Goal: Task Accomplishment & Management: Use online tool/utility

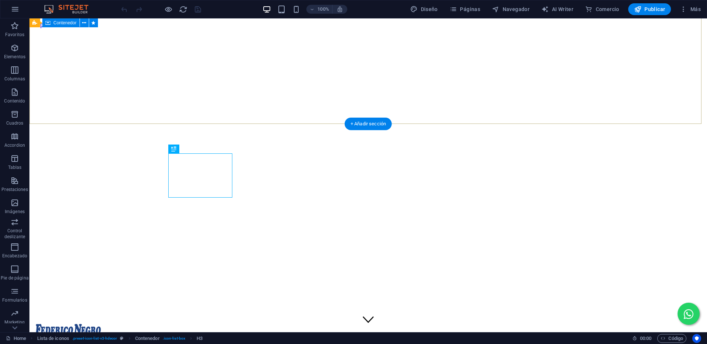
scroll to position [188, 0]
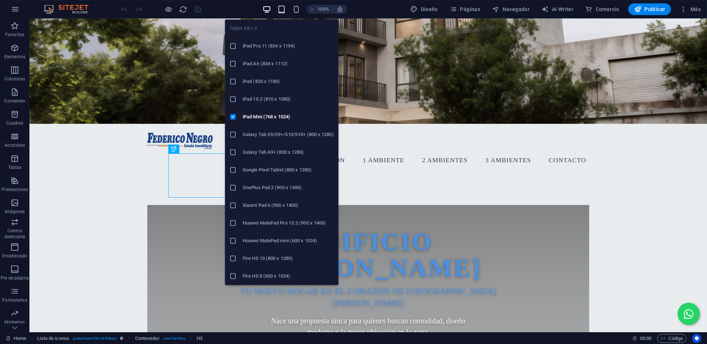
click at [285, 8] on icon "button" at bounding box center [281, 9] width 8 height 8
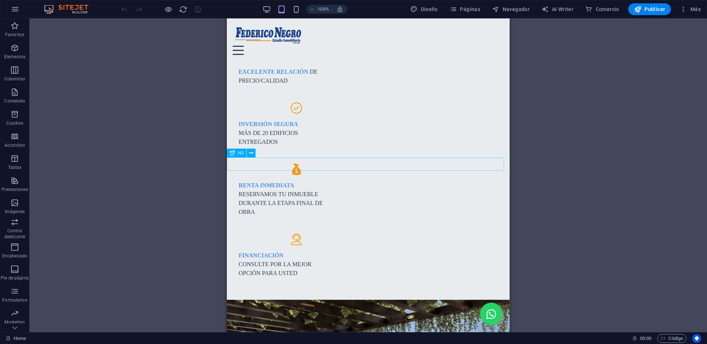
scroll to position [556, 0]
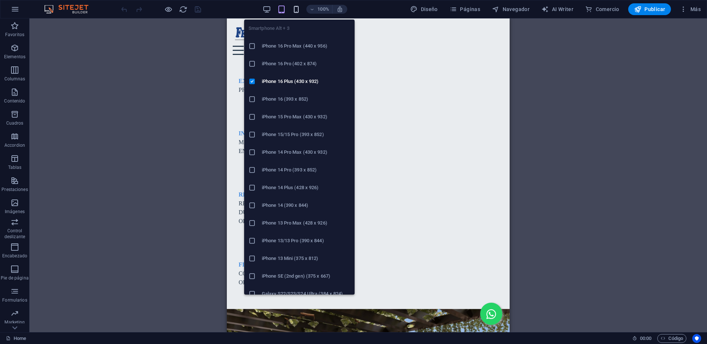
click at [296, 7] on icon "button" at bounding box center [296, 9] width 8 height 8
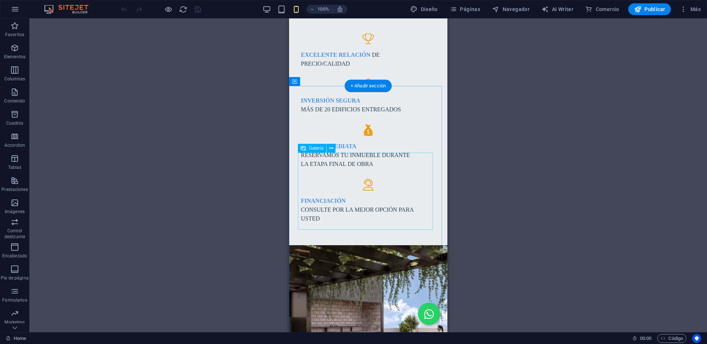
scroll to position [593, 0]
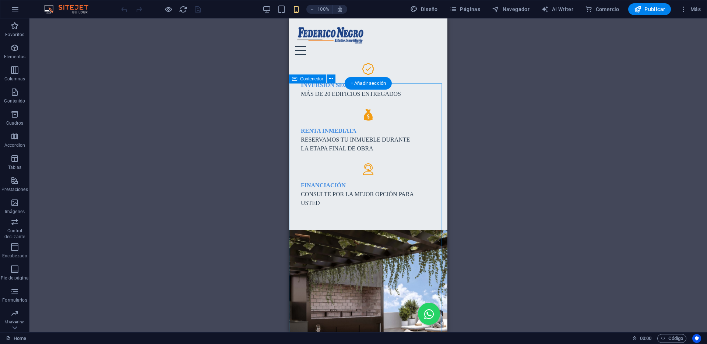
select select "px"
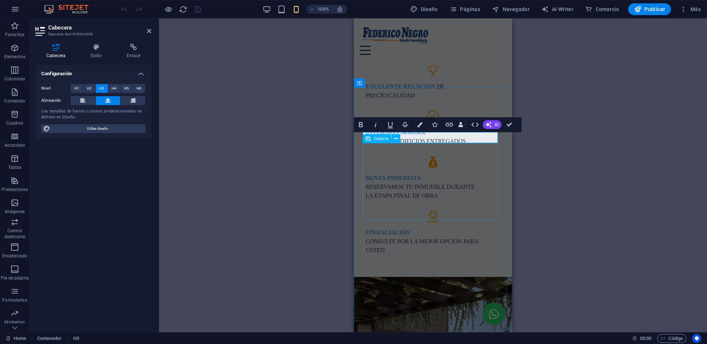
scroll to position [519, 0]
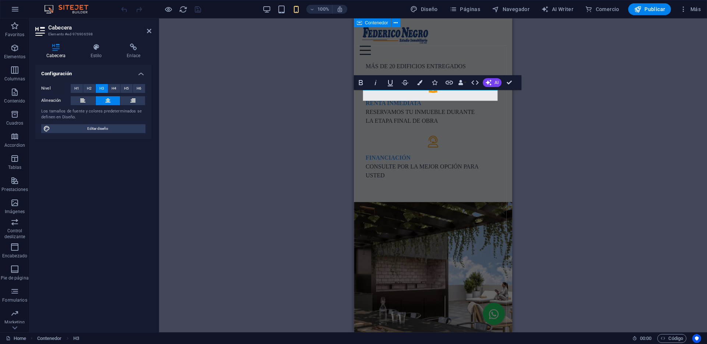
scroll to position [593, 0]
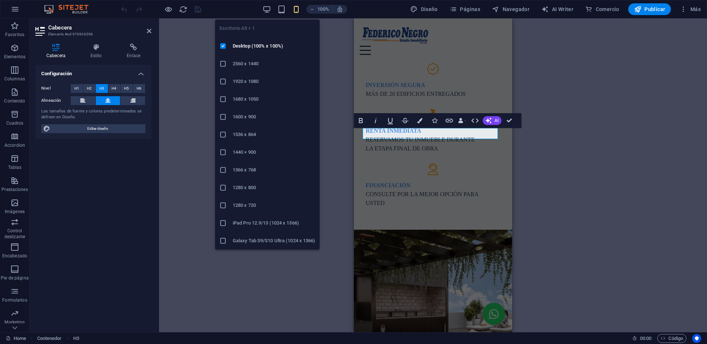
click at [266, 4] on div "100%" at bounding box center [304, 9] width 85 height 12
click at [266, 5] on icon "button" at bounding box center [267, 9] width 8 height 8
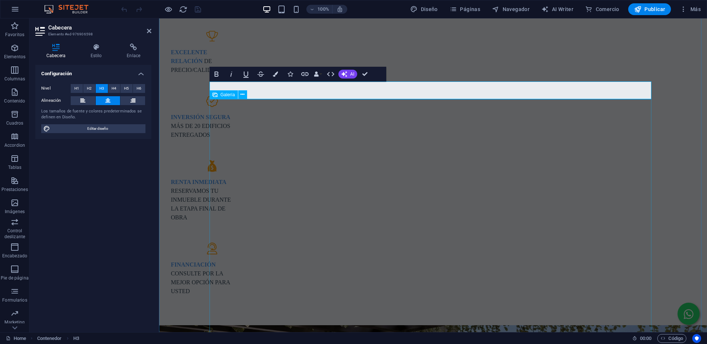
scroll to position [630, 0]
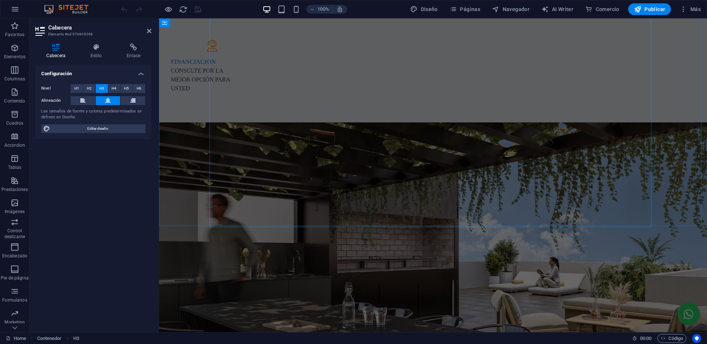
scroll to position [851, 0]
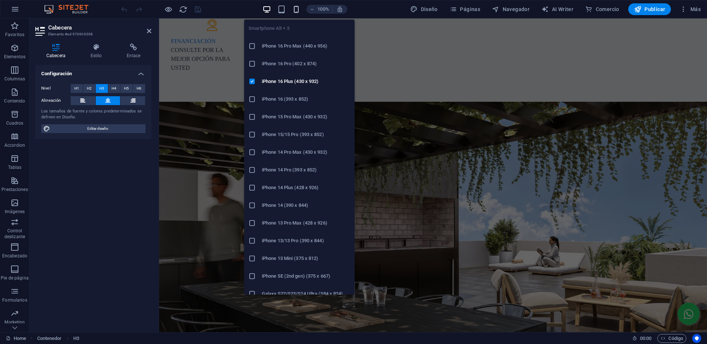
click at [295, 9] on icon "button" at bounding box center [296, 9] width 8 height 8
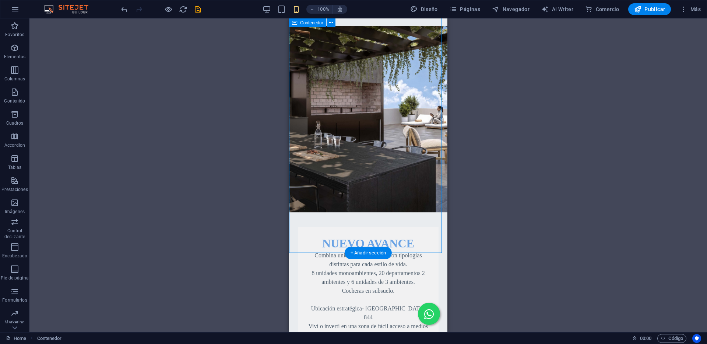
scroll to position [809, 0]
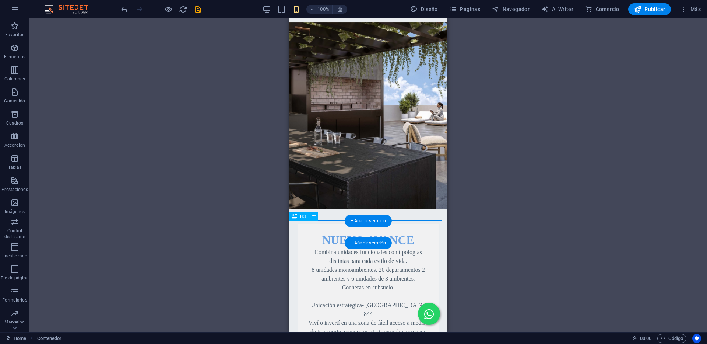
drag, startPoint x: 309, startPoint y: 229, endPoint x: 336, endPoint y: 88, distance: 143.6
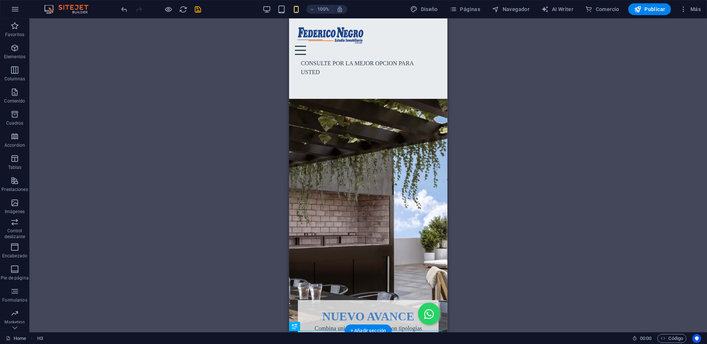
scroll to position [662, 0]
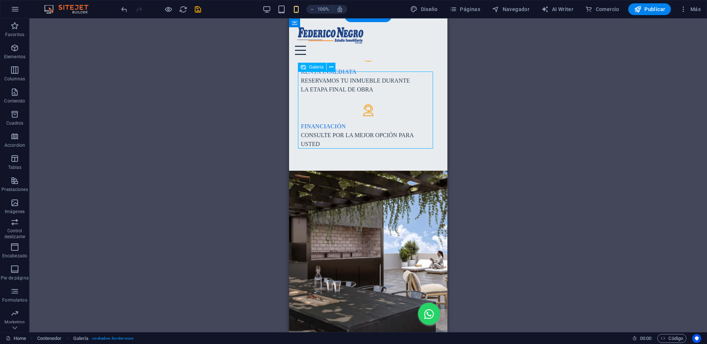
scroll to position [588, 0]
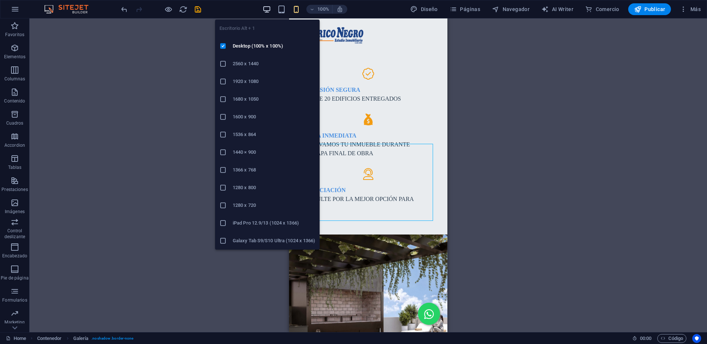
click at [265, 8] on icon "button" at bounding box center [267, 9] width 8 height 8
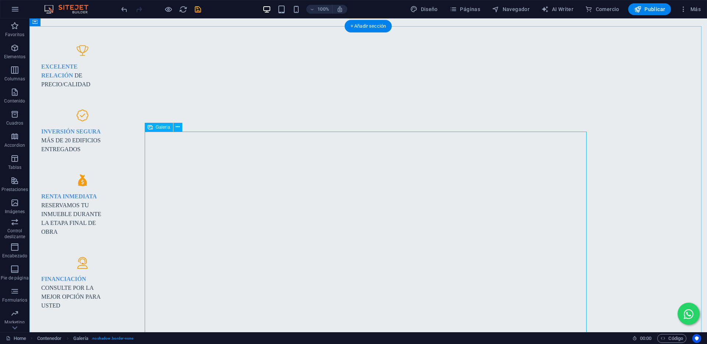
scroll to position [809, 0]
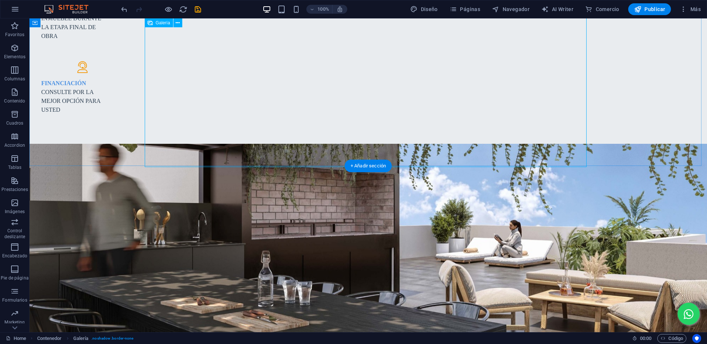
select select "1"
select select "%"
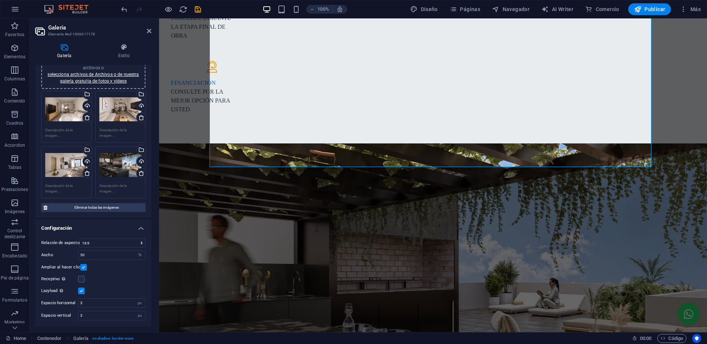
scroll to position [0, 0]
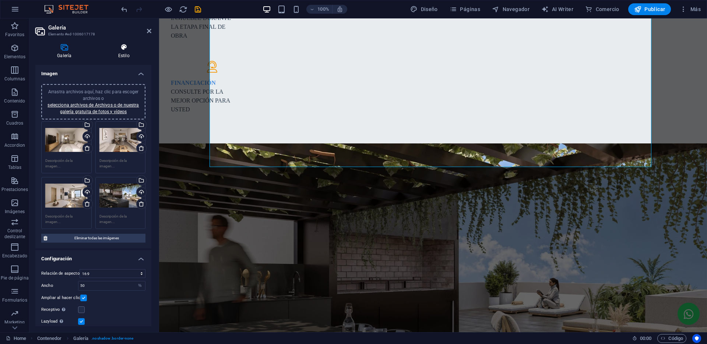
click at [124, 48] on icon at bounding box center [124, 46] width 55 height 7
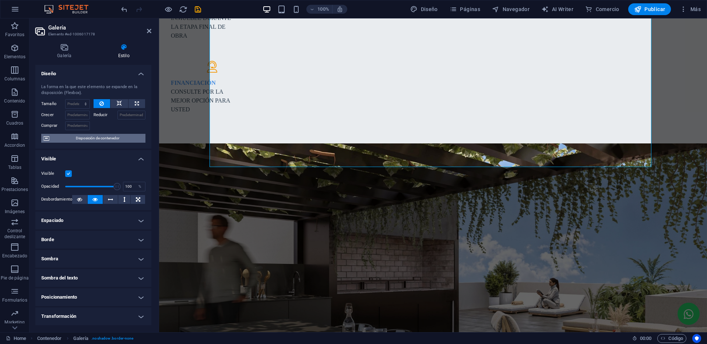
click at [96, 134] on span "Disposición de contenedor" at bounding box center [98, 138] width 92 height 9
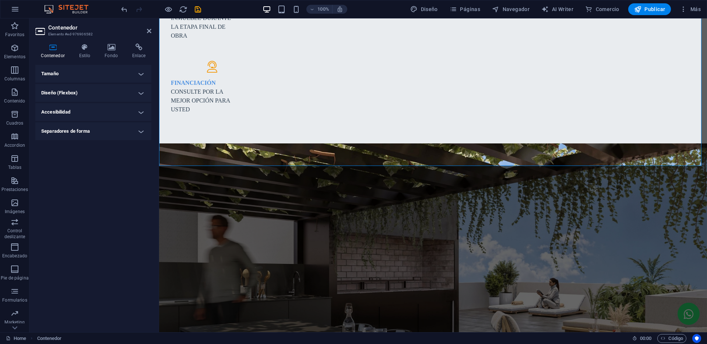
click at [104, 74] on h4 "Tamaño" at bounding box center [93, 74] width 116 height 18
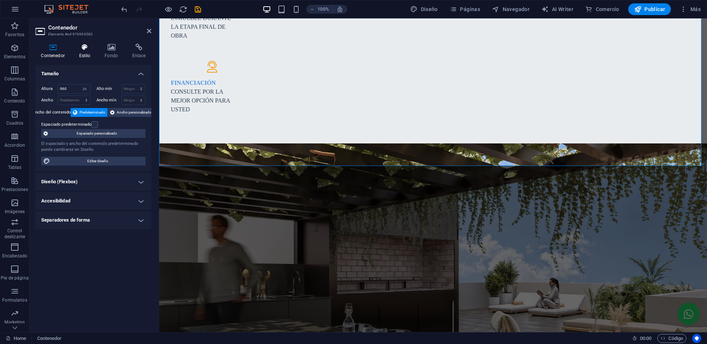
click at [89, 52] on h4 "Estilo" at bounding box center [86, 50] width 26 height 15
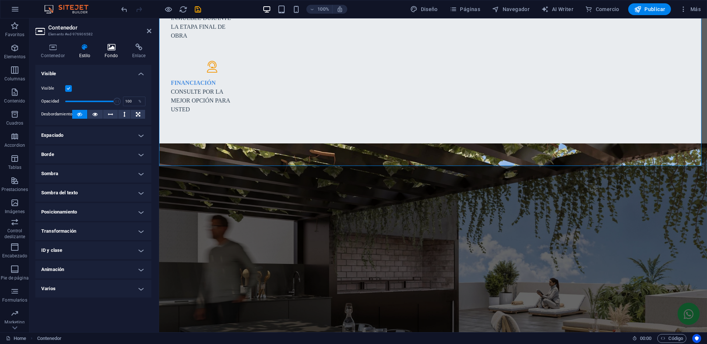
click at [114, 53] on h4 "Fondo" at bounding box center [113, 50] width 28 height 15
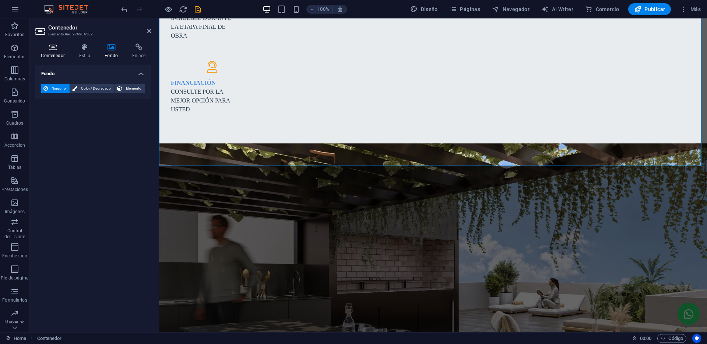
click at [61, 54] on h4 "Contenedor" at bounding box center [54, 50] width 38 height 15
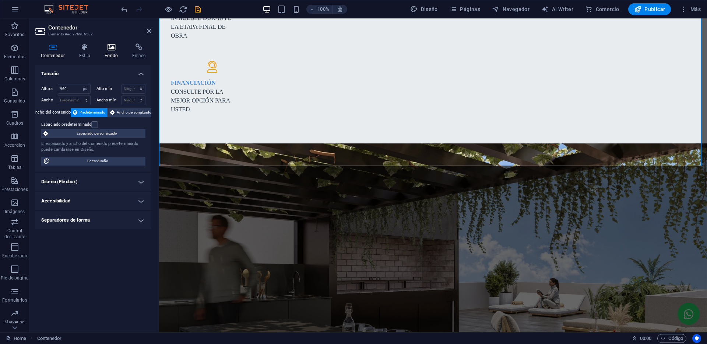
click at [120, 52] on h4 "Fondo" at bounding box center [113, 50] width 28 height 15
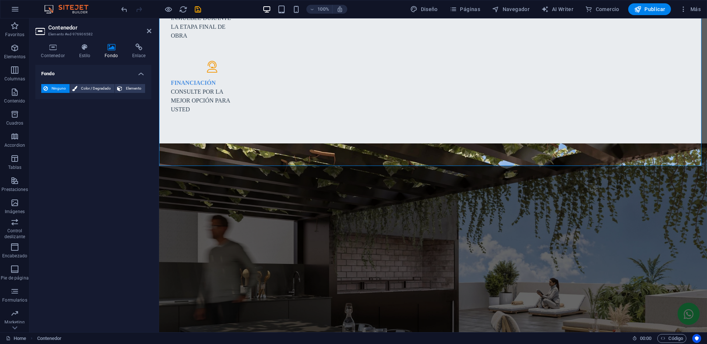
click at [113, 52] on h4 "Fondo" at bounding box center [113, 50] width 28 height 15
drag, startPoint x: 78, startPoint y: 49, endPoint x: 73, endPoint y: 49, distance: 5.5
click at [77, 49] on icon at bounding box center [84, 46] width 23 height 7
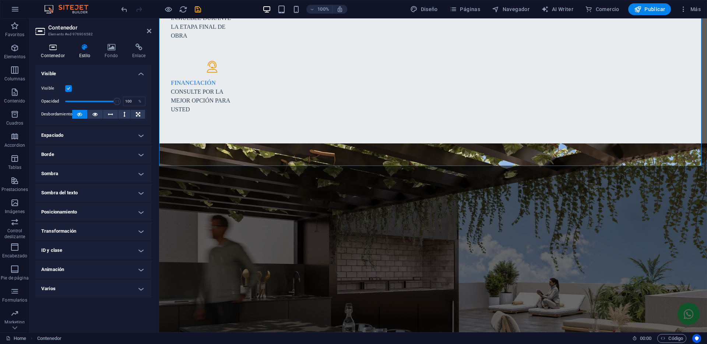
click at [45, 48] on icon at bounding box center [52, 46] width 35 height 7
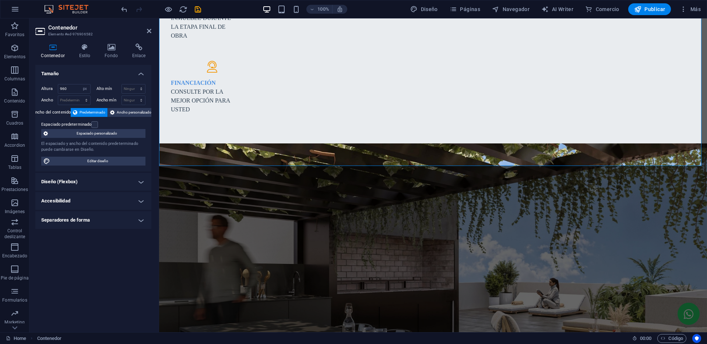
click at [88, 179] on h4 "Diseño (Flexbox)" at bounding box center [93, 182] width 116 height 18
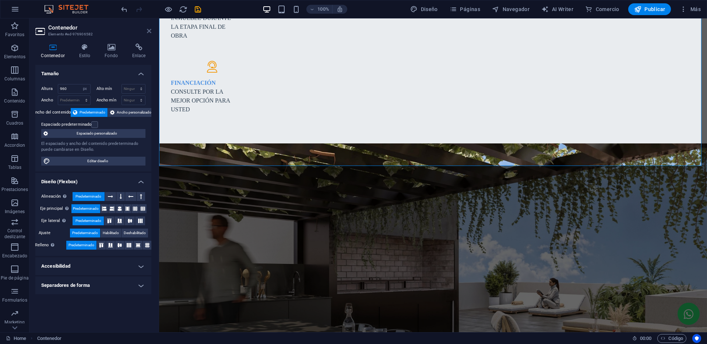
click at [150, 30] on icon at bounding box center [149, 31] width 4 height 6
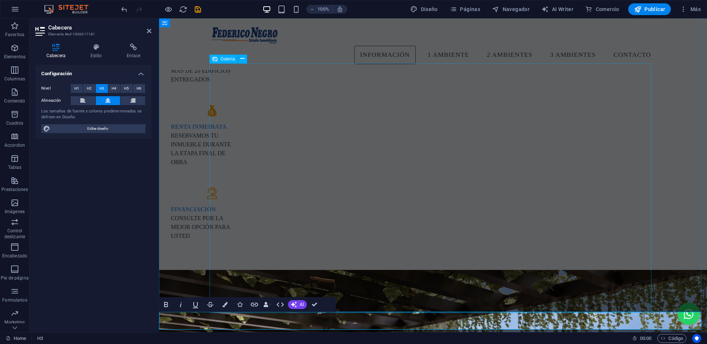
scroll to position [662, 0]
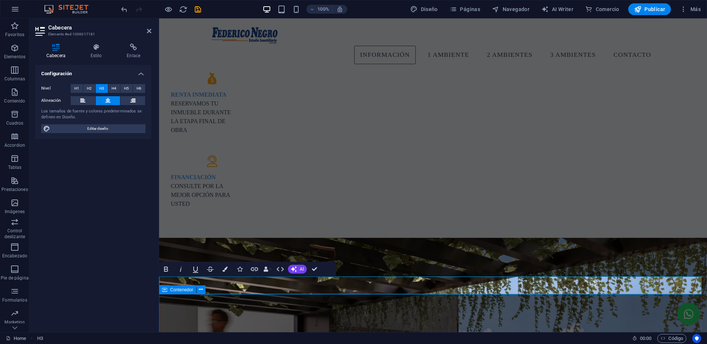
scroll to position [698, 0]
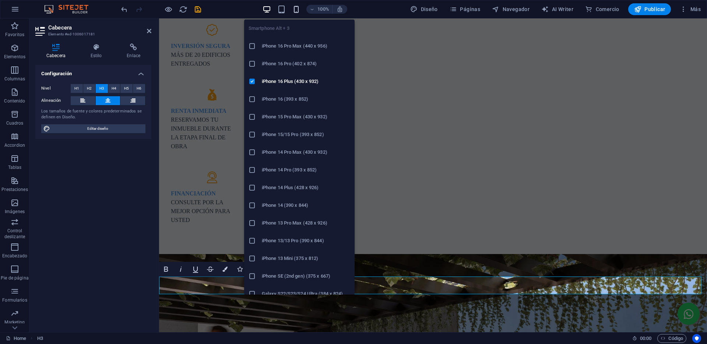
click at [299, 8] on icon "button" at bounding box center [296, 9] width 8 height 8
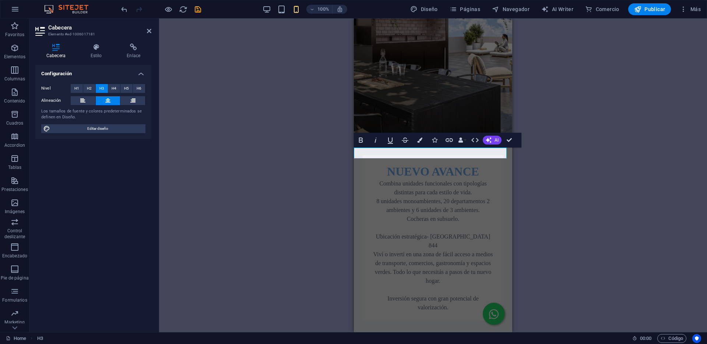
scroll to position [883, 0]
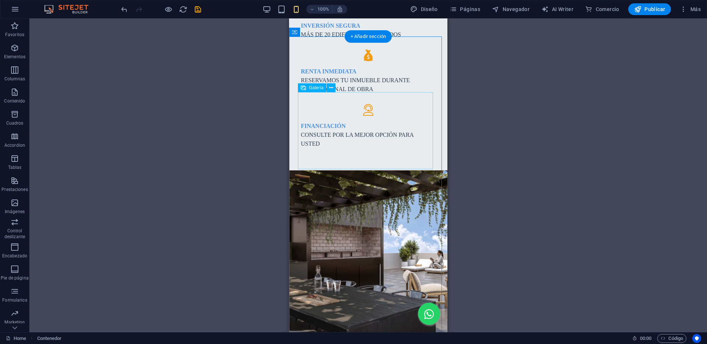
scroll to position [662, 0]
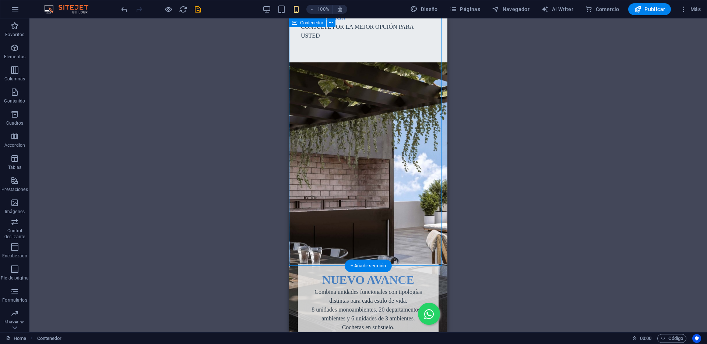
scroll to position [772, 0]
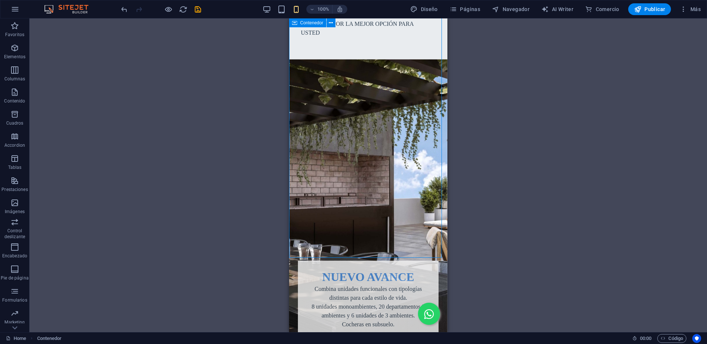
click at [311, 22] on span "Contenedor" at bounding box center [311, 23] width 23 height 4
select select "px"
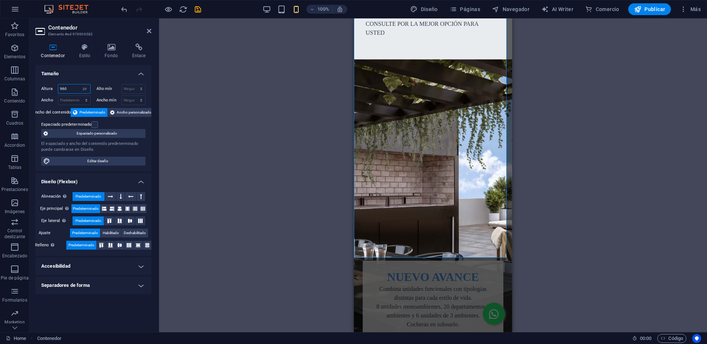
drag, startPoint x: 70, startPoint y: 87, endPoint x: 50, endPoint y: 88, distance: 19.9
click at [50, 88] on div "Altura 960 Predeterminado px rem % vh vw" at bounding box center [65, 89] width 49 height 10
click at [97, 124] on label at bounding box center [94, 124] width 7 height 7
click at [0, 0] on input "Espaciado predeterminado" at bounding box center [0, 0] width 0 height 0
click at [96, 124] on label at bounding box center [94, 124] width 7 height 7
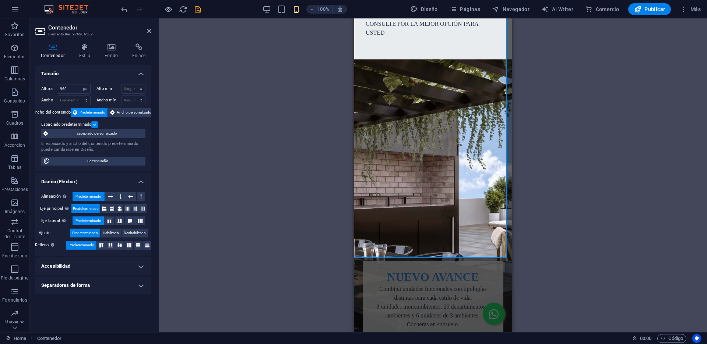
click at [0, 0] on input "Espaciado predeterminado" at bounding box center [0, 0] width 0 height 0
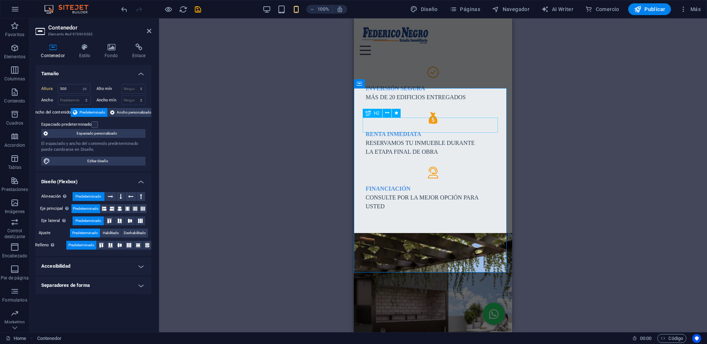
scroll to position [588, 0]
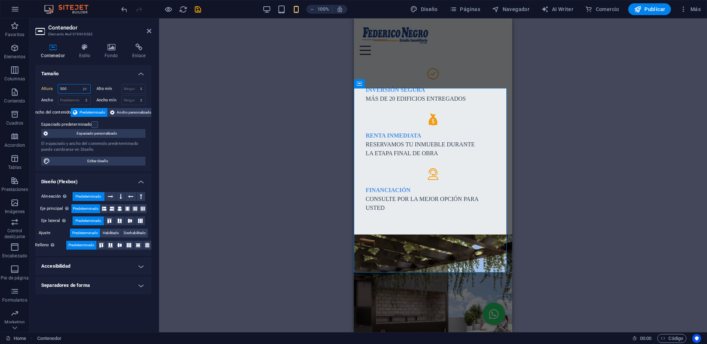
drag, startPoint x: 62, startPoint y: 89, endPoint x: 58, endPoint y: 89, distance: 4.1
click at [58, 89] on input "500" at bounding box center [74, 88] width 32 height 9
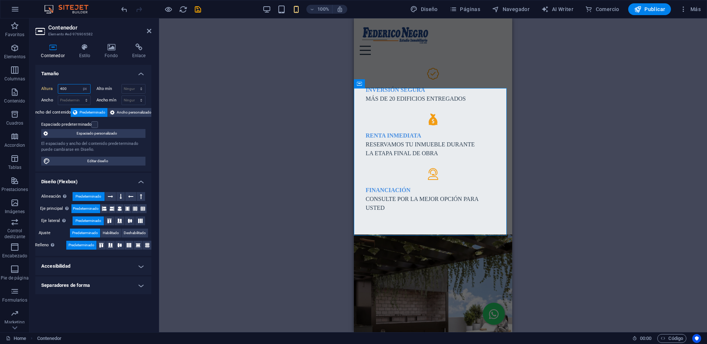
click at [59, 89] on input "400" at bounding box center [74, 88] width 32 height 9
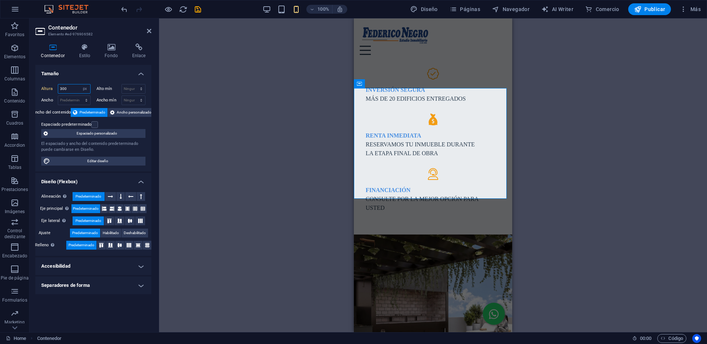
click at [62, 89] on input "300" at bounding box center [74, 88] width 32 height 9
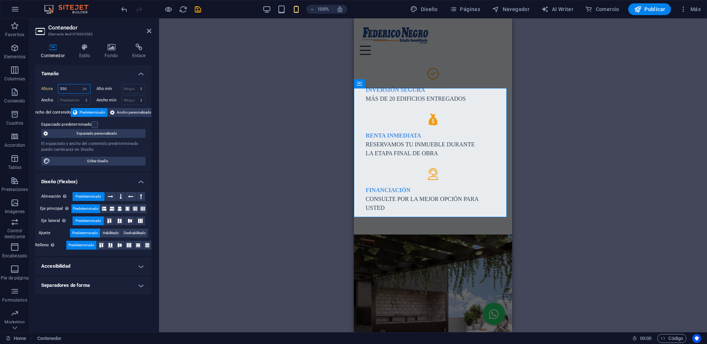
click at [61, 89] on input "350" at bounding box center [74, 88] width 32 height 9
click at [63, 89] on input "350" at bounding box center [74, 88] width 32 height 9
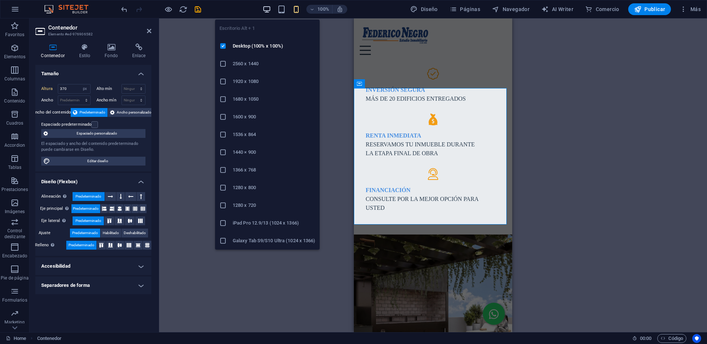
click at [265, 8] on icon "button" at bounding box center [267, 9] width 8 height 8
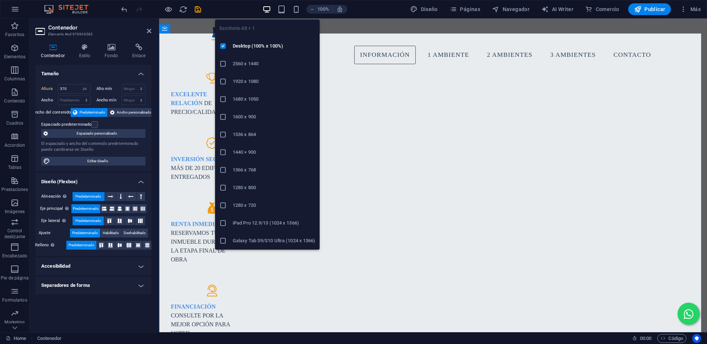
type input "960"
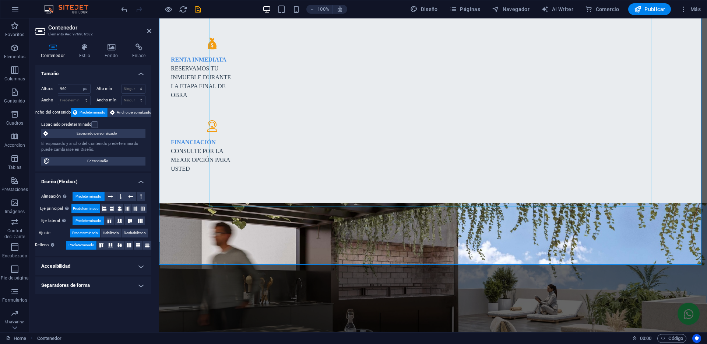
scroll to position [772, 0]
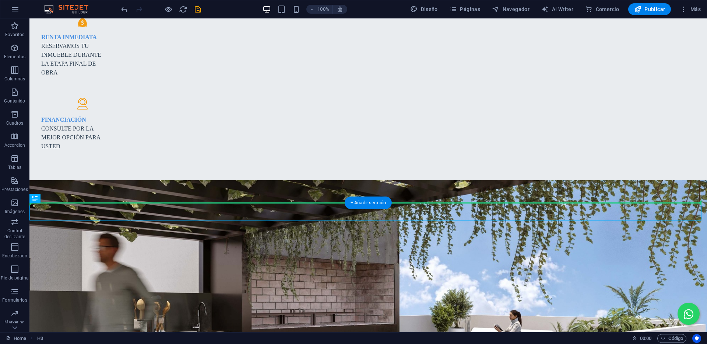
drag, startPoint x: 230, startPoint y: 212, endPoint x: 360, endPoint y: 173, distance: 135.8
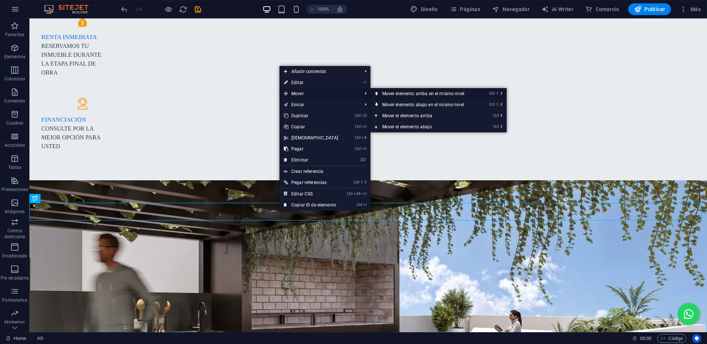
click at [398, 95] on link "Ctrl ⇧ ⬆ Mover elemento arriba en el mismo nivel" at bounding box center [425, 93] width 109 height 11
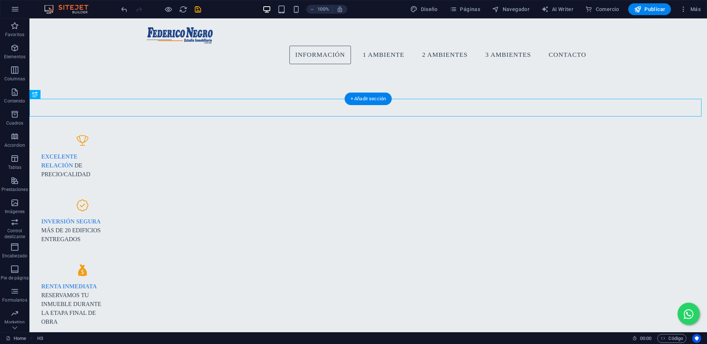
scroll to position [455, 0]
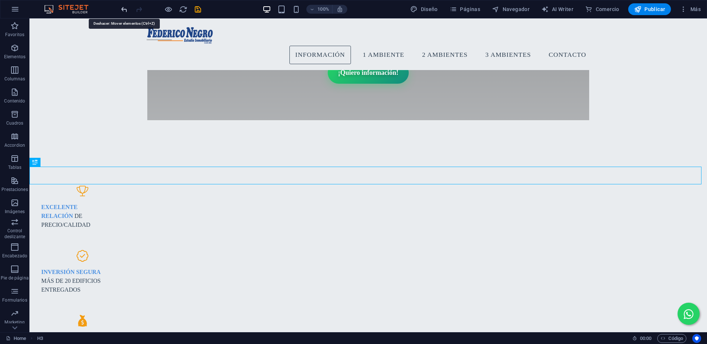
click at [125, 8] on icon "undo" at bounding box center [124, 9] width 8 height 8
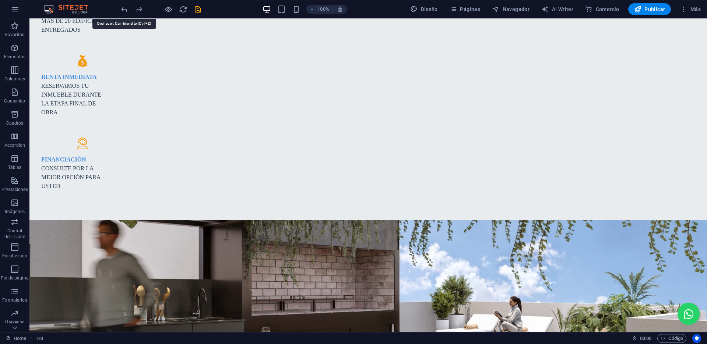
scroll to position [808, 0]
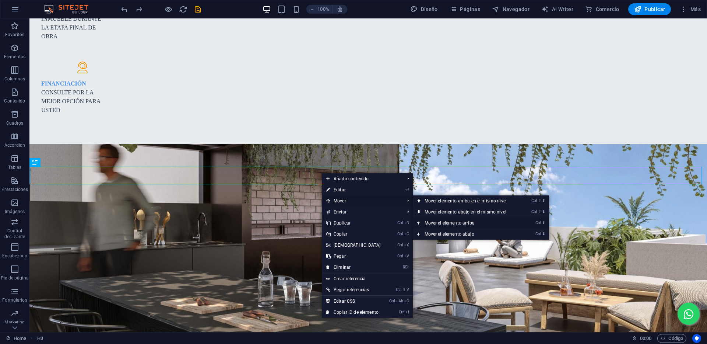
click at [438, 221] on link "Ctrl ⬆ Mover el elemento arriba" at bounding box center [467, 222] width 109 height 11
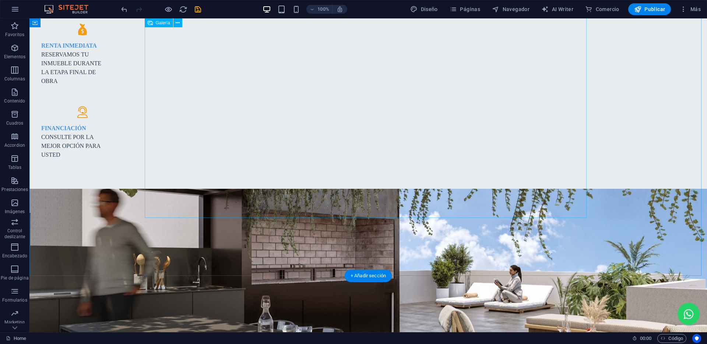
scroll to position [771, 0]
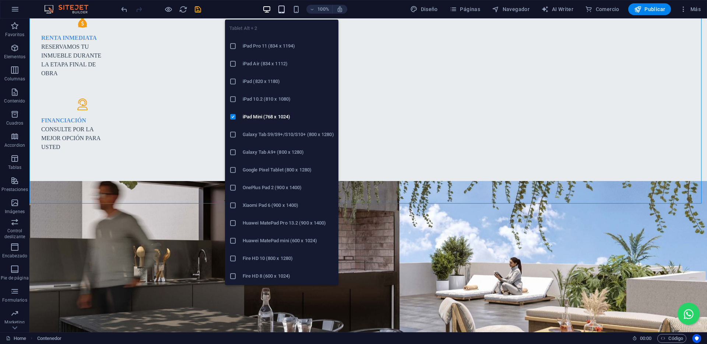
click at [279, 9] on icon "button" at bounding box center [281, 9] width 8 height 8
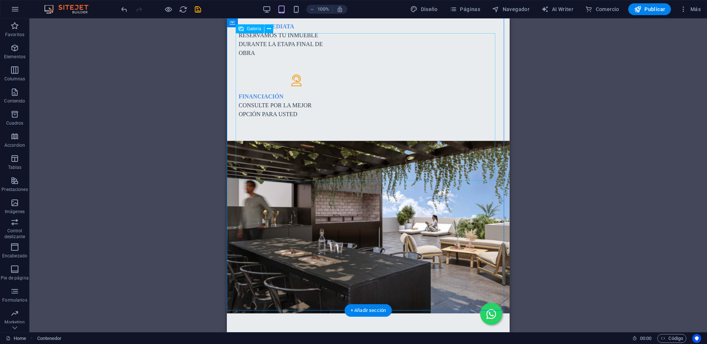
scroll to position [735, 0]
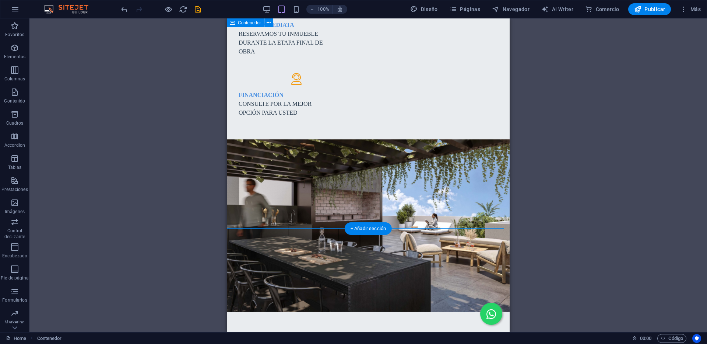
select select "px"
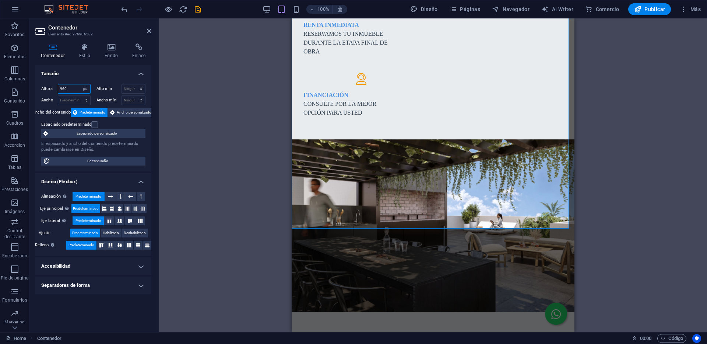
drag, startPoint x: 70, startPoint y: 88, endPoint x: 55, endPoint y: 87, distance: 15.2
click at [55, 87] on div "Altura 960 Predeterminado px rem % vh vw" at bounding box center [65, 89] width 49 height 10
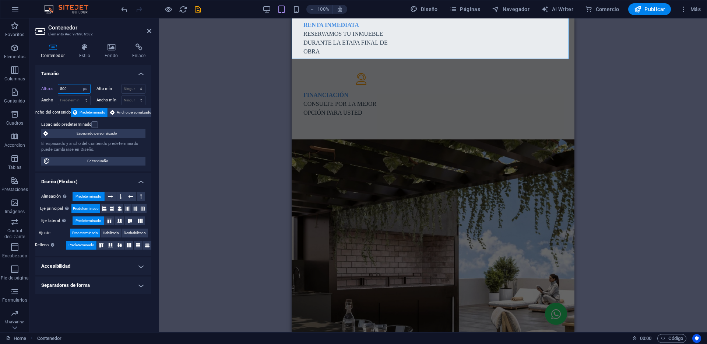
drag, startPoint x: 71, startPoint y: 90, endPoint x: 54, endPoint y: 89, distance: 17.3
click at [54, 89] on div "Altura 500 Predeterminado px rem % vh vw" at bounding box center [65, 89] width 49 height 10
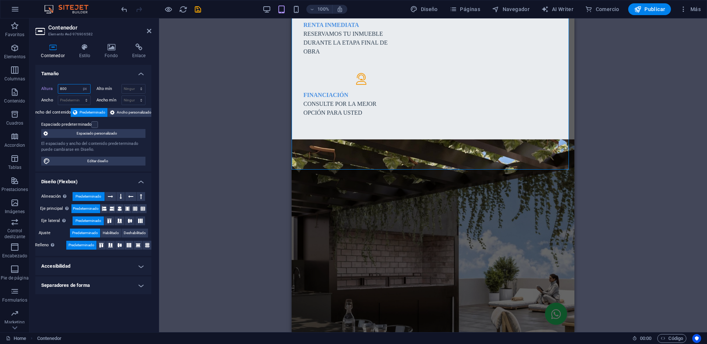
drag, startPoint x: 68, startPoint y: 90, endPoint x: 58, endPoint y: 90, distance: 9.9
click at [58, 90] on input "800" at bounding box center [74, 88] width 32 height 9
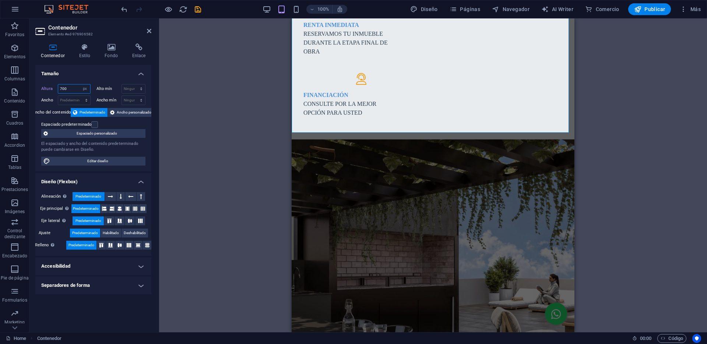
drag, startPoint x: 62, startPoint y: 86, endPoint x: 55, endPoint y: 87, distance: 7.0
click at [55, 87] on div "Altura 700 Predeterminado px rem % vh vw" at bounding box center [65, 89] width 49 height 10
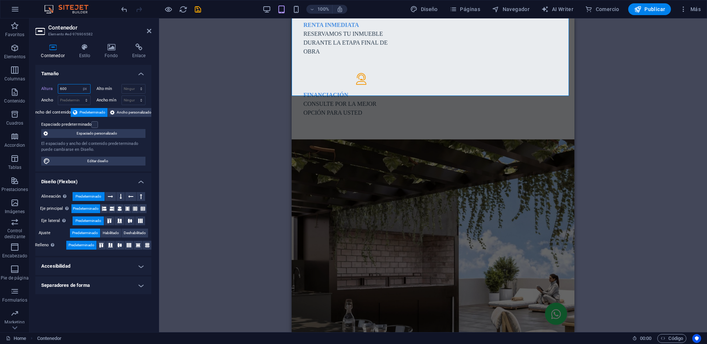
drag, startPoint x: 69, startPoint y: 89, endPoint x: 53, endPoint y: 89, distance: 15.1
click at [54, 89] on div "Altura 600 Predeterminado px rem % vh vw" at bounding box center [65, 89] width 49 height 10
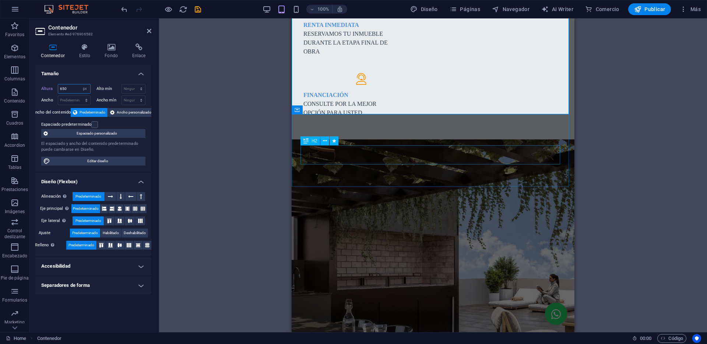
type input "650"
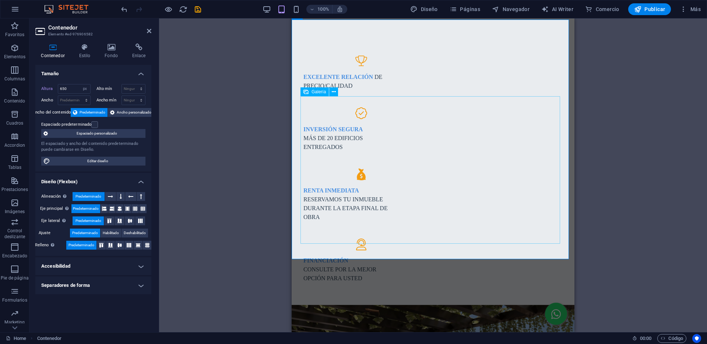
scroll to position [624, 0]
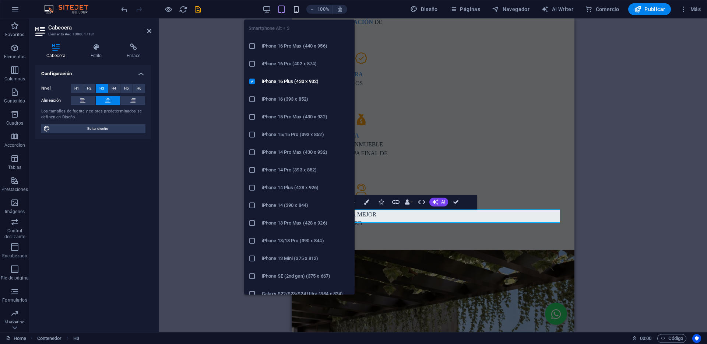
click at [301, 7] on span "button" at bounding box center [296, 9] width 9 height 8
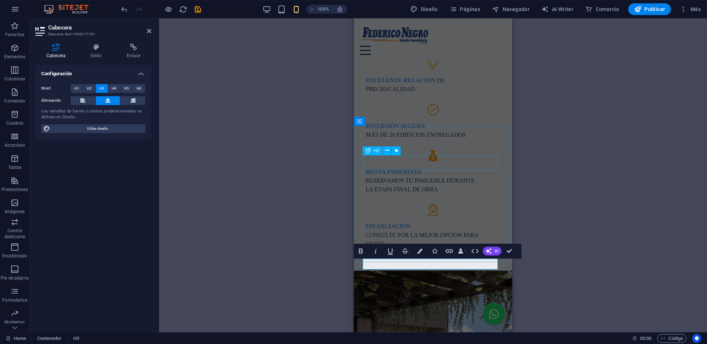
scroll to position [550, 0]
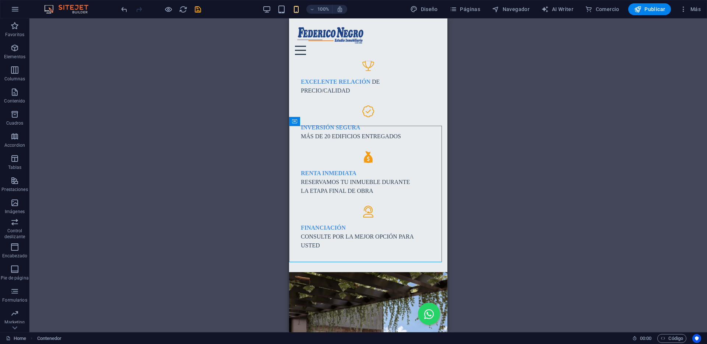
click at [273, 8] on div "100%" at bounding box center [304, 9] width 85 height 12
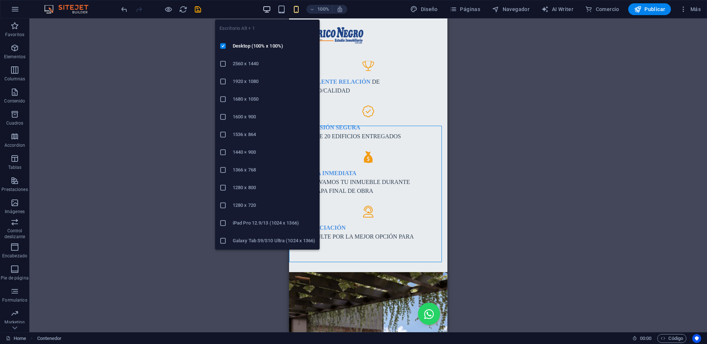
click at [269, 8] on icon "button" at bounding box center [267, 9] width 8 height 8
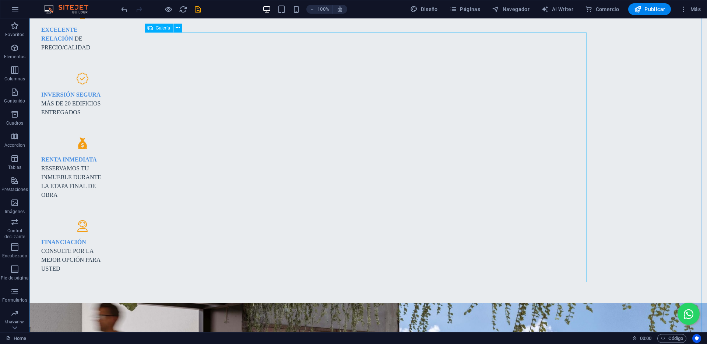
scroll to position [661, 0]
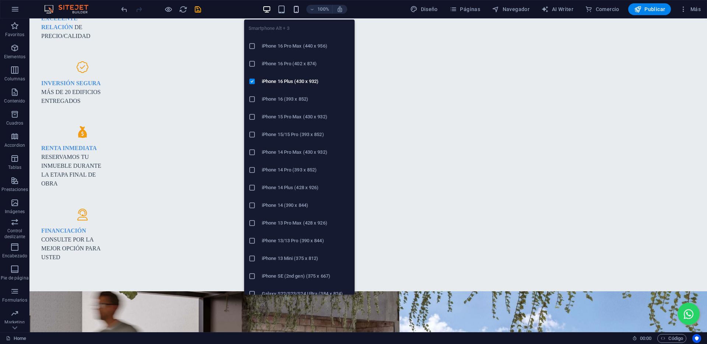
click at [297, 9] on icon "button" at bounding box center [296, 9] width 8 height 8
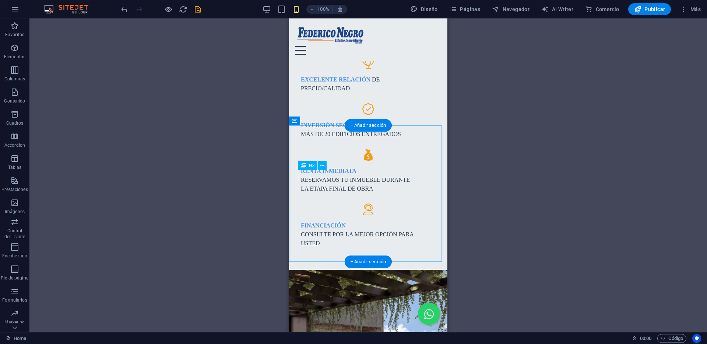
scroll to position [551, 0]
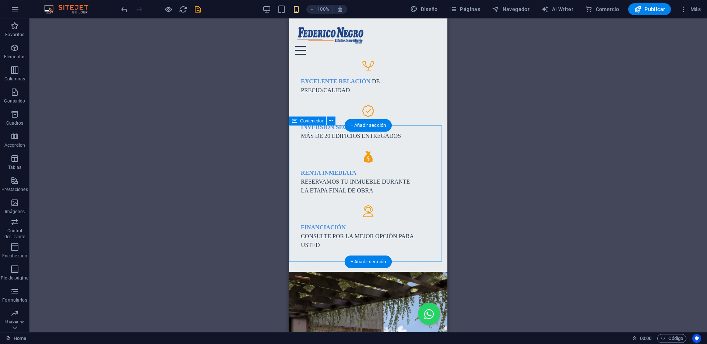
select select "px"
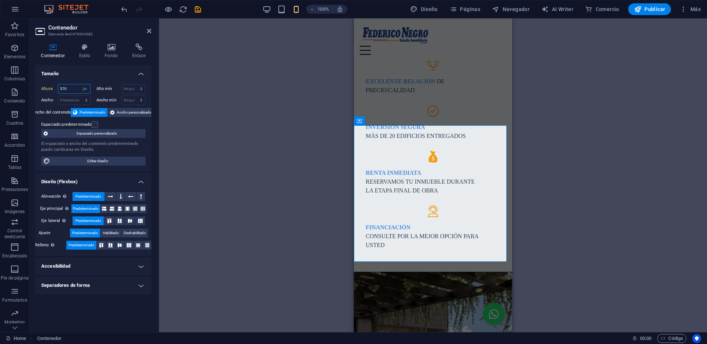
drag, startPoint x: 66, startPoint y: 88, endPoint x: 59, endPoint y: 88, distance: 7.4
click at [59, 88] on input "370" at bounding box center [74, 88] width 32 height 9
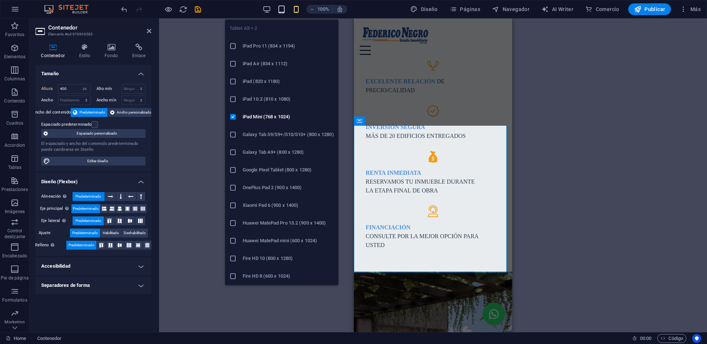
click at [284, 10] on icon "button" at bounding box center [281, 9] width 8 height 8
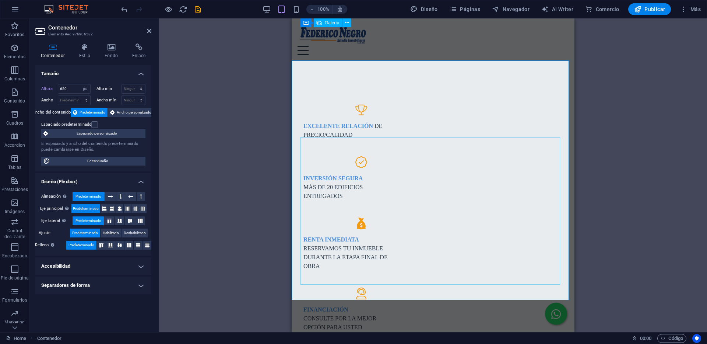
scroll to position [477, 0]
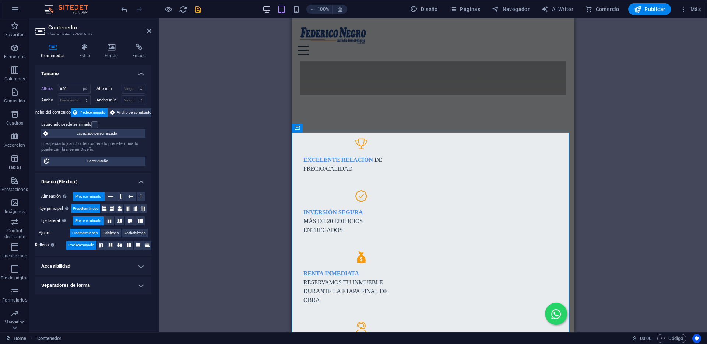
click at [265, 11] on icon "button" at bounding box center [267, 9] width 8 height 8
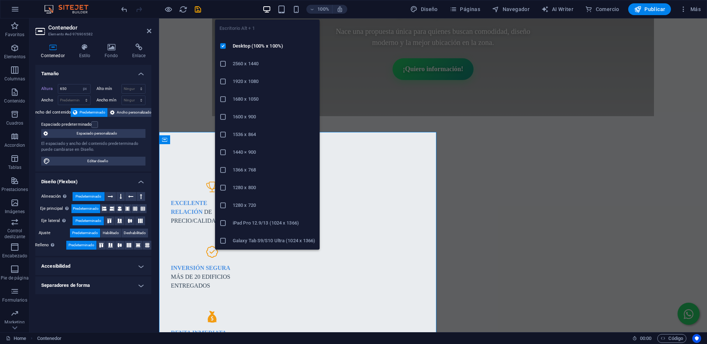
scroll to position [477, 0]
type input "960"
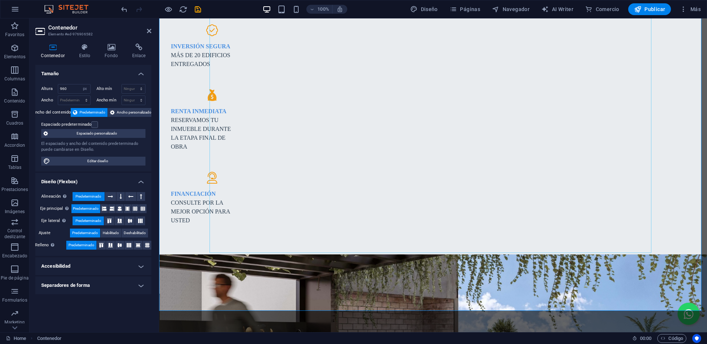
scroll to position [700, 0]
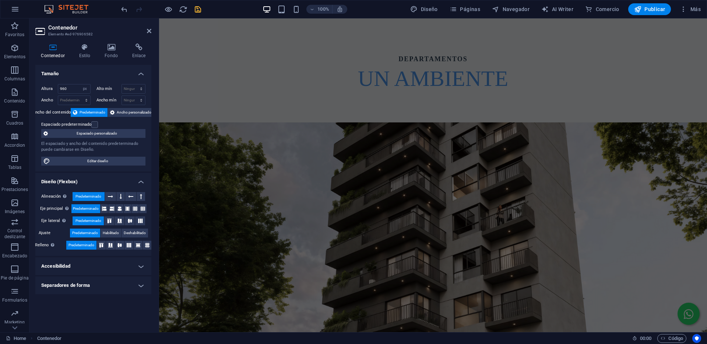
click at [196, 6] on icon "save" at bounding box center [198, 9] width 8 height 8
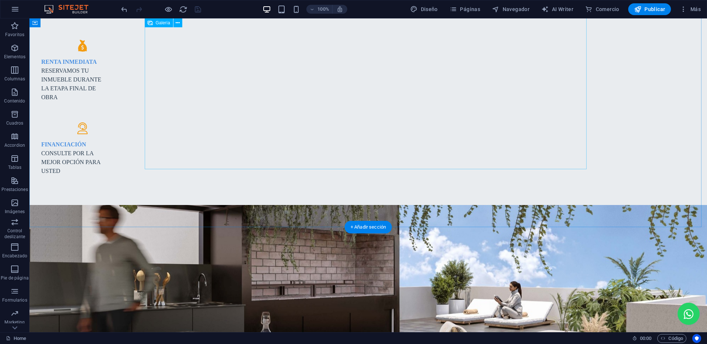
scroll to position [750, 0]
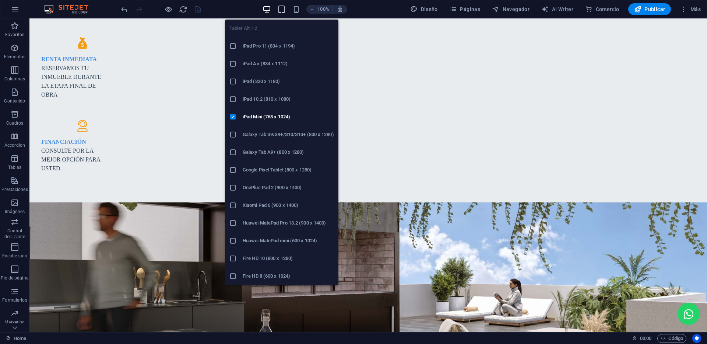
click at [281, 9] on icon "button" at bounding box center [281, 9] width 8 height 8
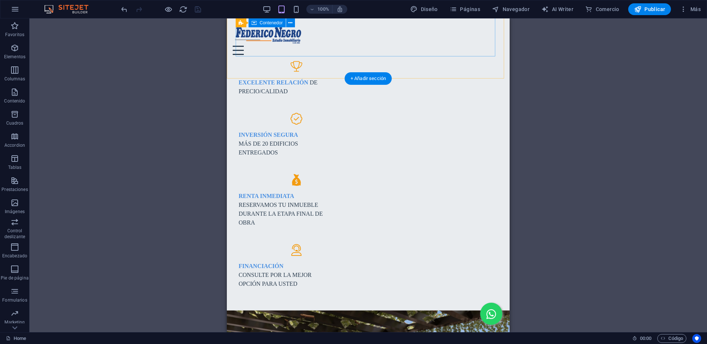
scroll to position [529, 0]
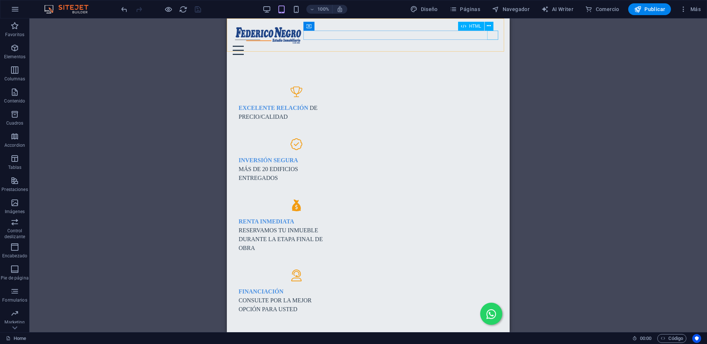
click at [492, 46] on div "Menú" at bounding box center [368, 50] width 271 height 9
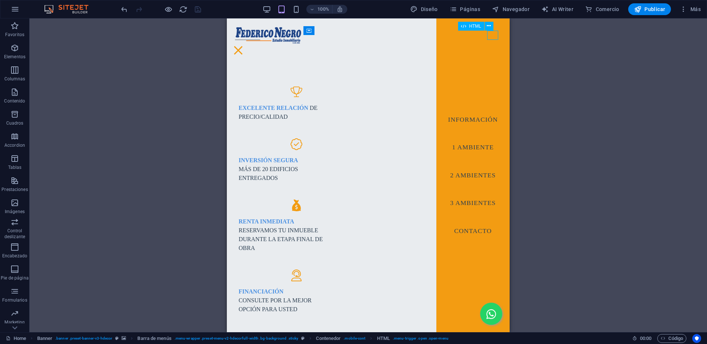
click at [244, 46] on div "Menú" at bounding box center [238, 50] width 11 height 9
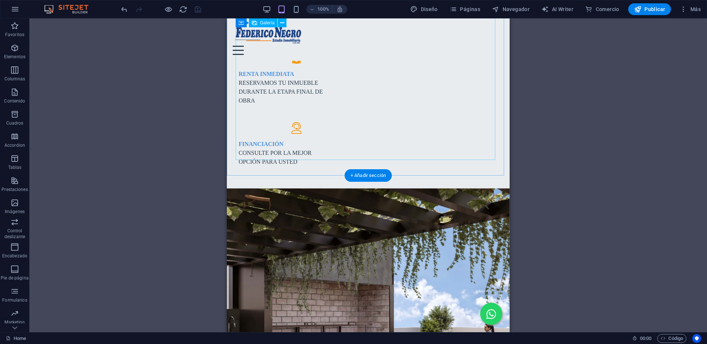
scroll to position [640, 0]
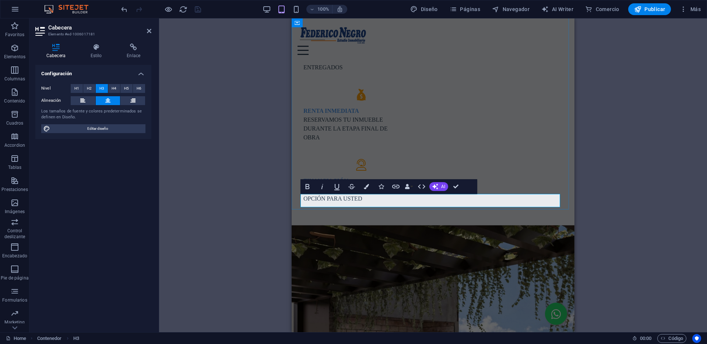
click at [424, 46] on div "Menú" at bounding box center [433, 50] width 271 height 9
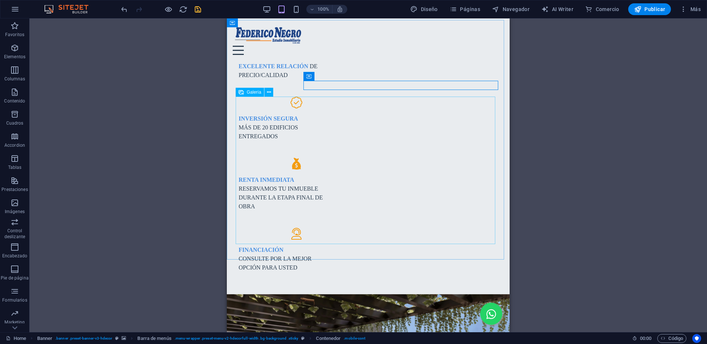
scroll to position [566, 0]
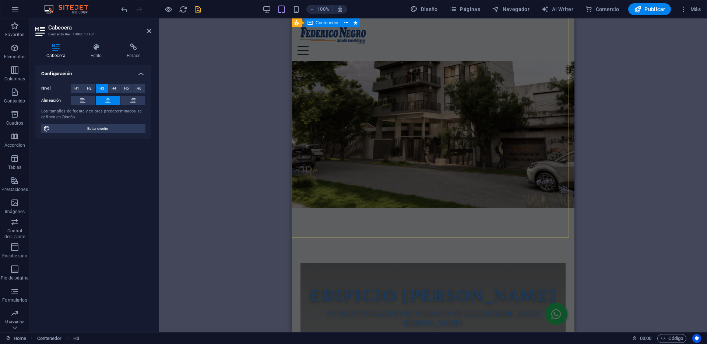
scroll to position [0, 0]
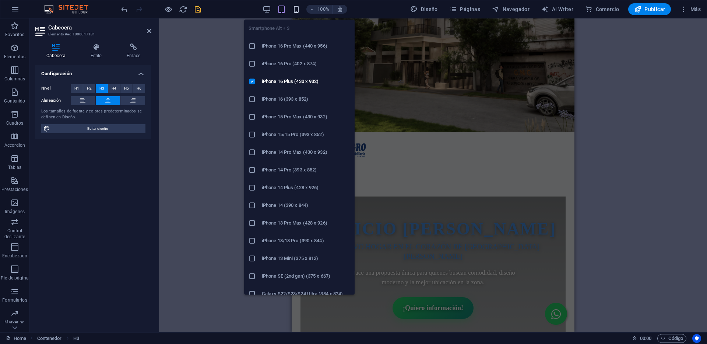
click at [299, 11] on icon "button" at bounding box center [296, 9] width 8 height 8
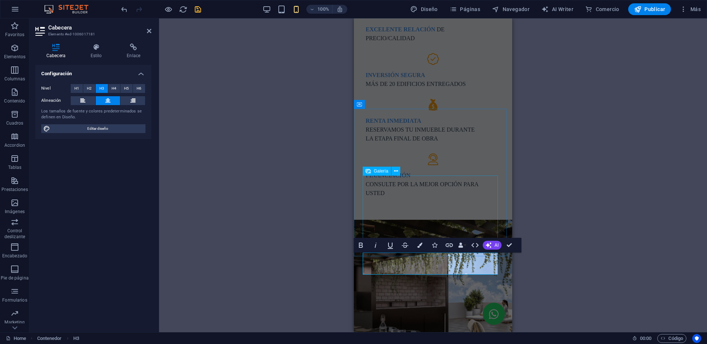
scroll to position [619, 0]
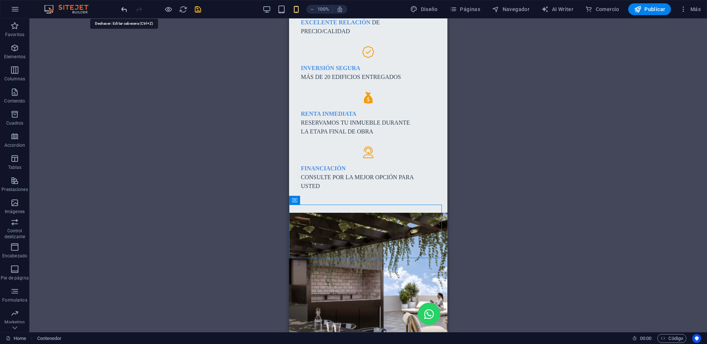
click at [123, 7] on icon "undo" at bounding box center [124, 9] width 8 height 8
click at [124, 10] on icon "undo" at bounding box center [124, 9] width 8 height 8
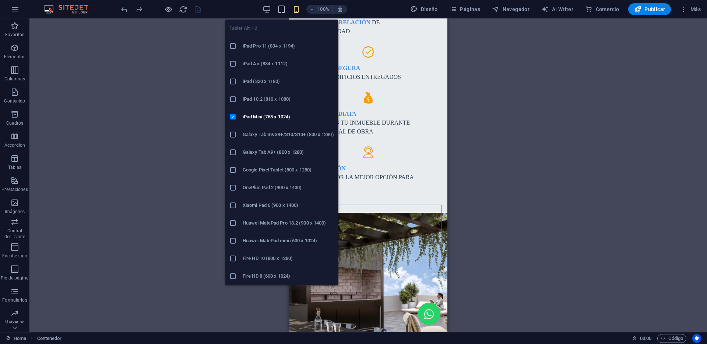
click at [281, 8] on icon "button" at bounding box center [281, 9] width 8 height 8
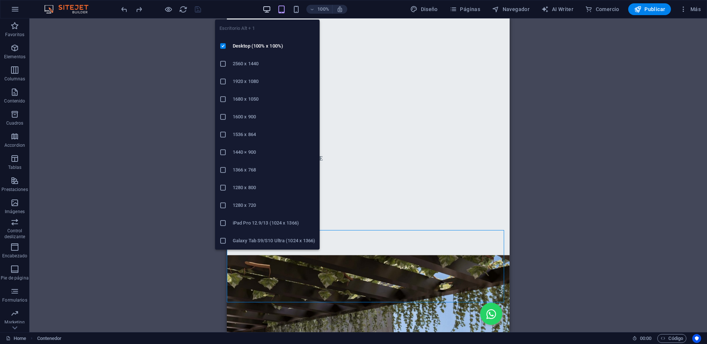
click at [264, 11] on icon "button" at bounding box center [267, 9] width 8 height 8
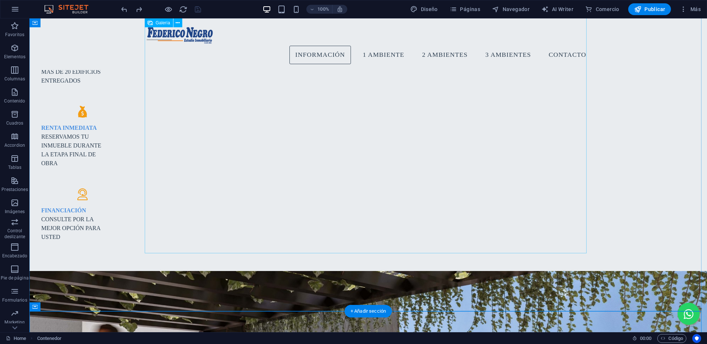
scroll to position [517, 0]
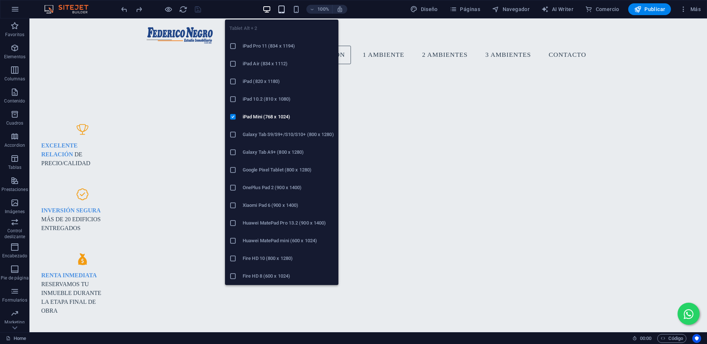
click at [286, 10] on icon "button" at bounding box center [281, 9] width 8 height 8
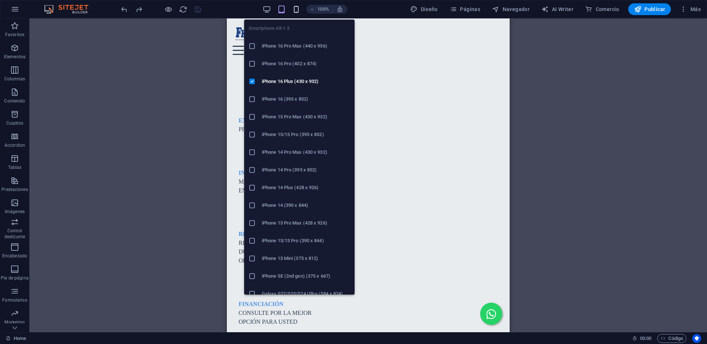
click at [295, 9] on icon "button" at bounding box center [296, 9] width 8 height 8
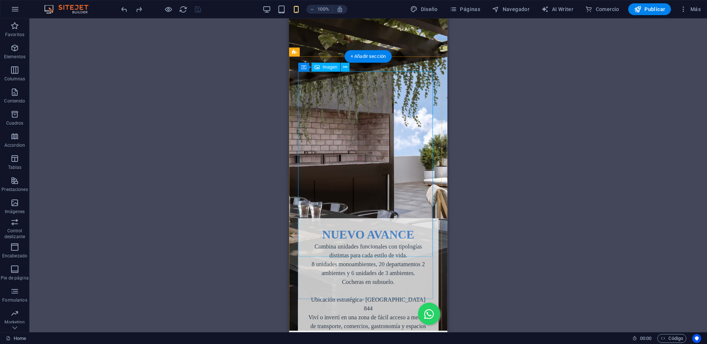
scroll to position [848, 0]
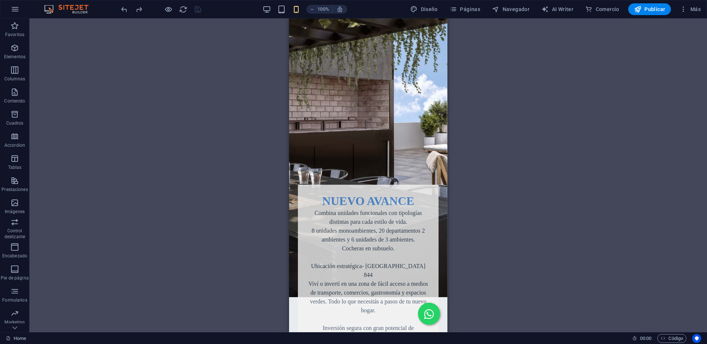
click at [203, 11] on div "100% Diseño Páginas Navegador AI Writer Comercio Publicar Más" at bounding box center [412, 9] width 584 height 12
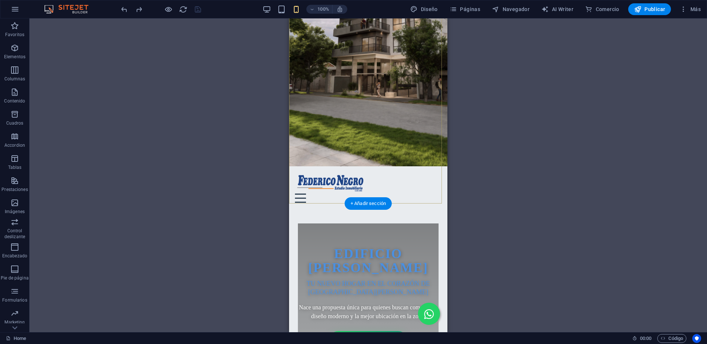
scroll to position [184, 0]
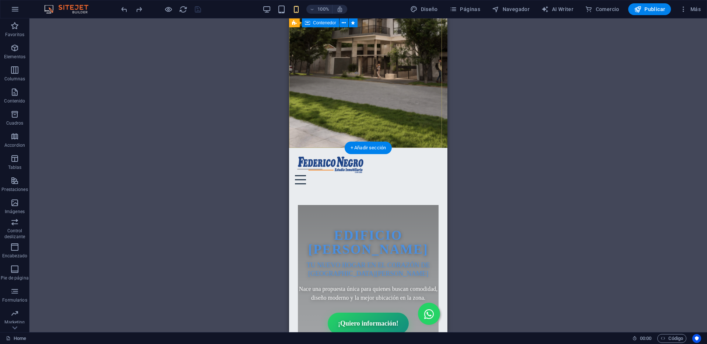
click at [300, 190] on div "EDIFICIO [PERSON_NAME] Tu nuevo hogar en el corazón de [DATE][PERSON_NAME] una …" at bounding box center [368, 305] width 158 height 230
click at [305, 190] on div "EDIFICIO [PERSON_NAME] Tu nuevo hogar en el corazón de [DATE][PERSON_NAME] una …" at bounding box center [368, 305] width 158 height 230
drag, startPoint x: 595, startPoint y: 138, endPoint x: 305, endPoint y: 120, distance: 289.8
click at [305, 190] on div "EDIFICIO [PERSON_NAME] Tu nuevo hogar en el corazón de [DATE][PERSON_NAME] una …" at bounding box center [368, 305] width 158 height 230
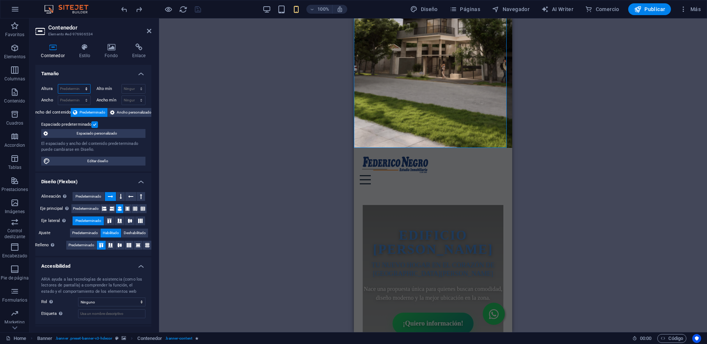
click at [62, 90] on select "Predeterminado px rem % vh vw" at bounding box center [74, 88] width 32 height 9
select select "px"
click at [79, 84] on select "Predeterminado px rem % vh vw" at bounding box center [74, 88] width 32 height 9
click at [71, 87] on input "761" at bounding box center [74, 88] width 32 height 9
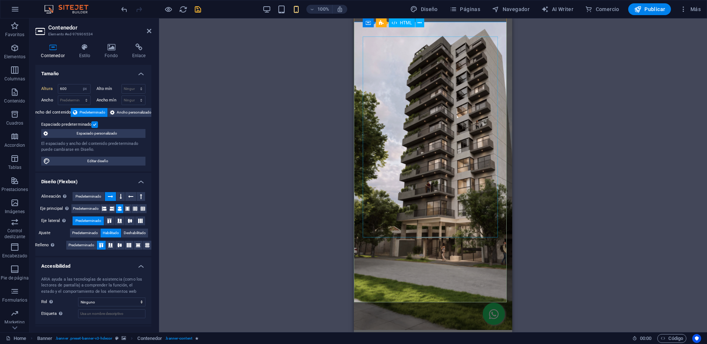
scroll to position [0, 0]
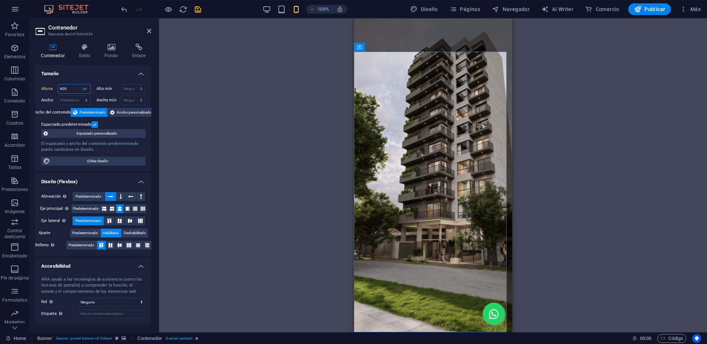
click at [66, 89] on input "600" at bounding box center [74, 88] width 32 height 9
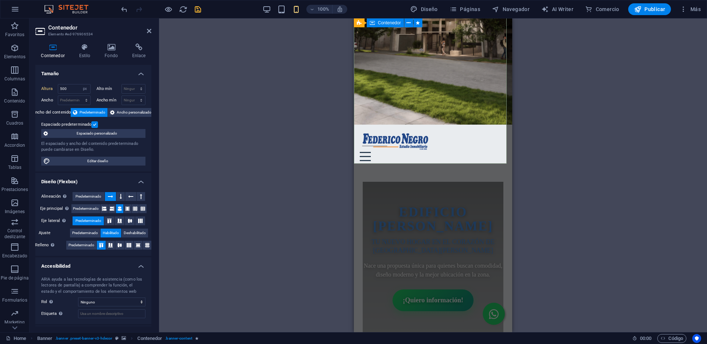
scroll to position [221, 0]
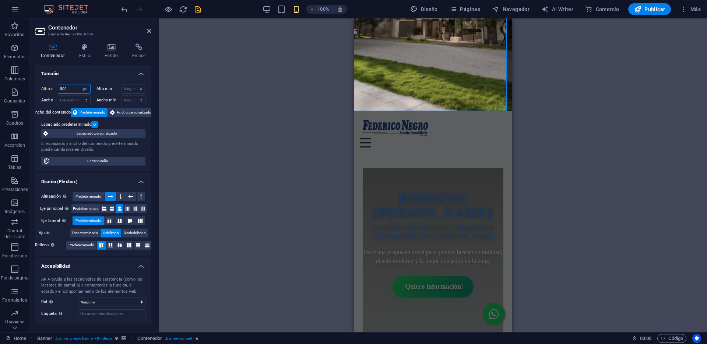
drag, startPoint x: 69, startPoint y: 89, endPoint x: 31, endPoint y: 85, distance: 38.1
click at [31, 85] on div "Contenedor Estilo Fondo Enlace Tamaño Altura 500 Predeterminado px rem % vh vw …" at bounding box center [93, 185] width 128 height 294
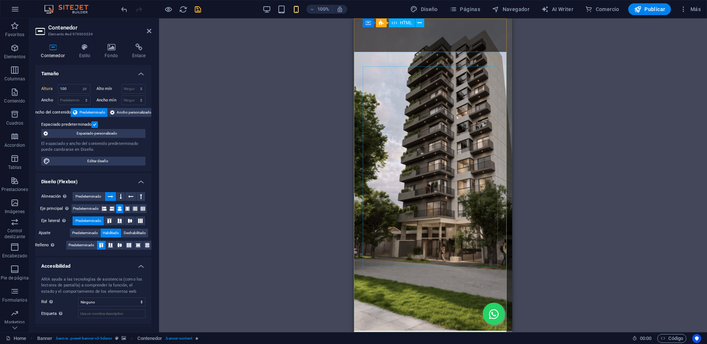
scroll to position [0, 0]
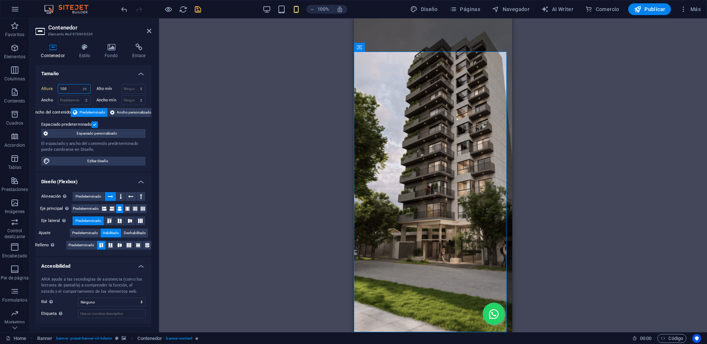
click at [70, 88] on input "100" at bounding box center [74, 88] width 32 height 9
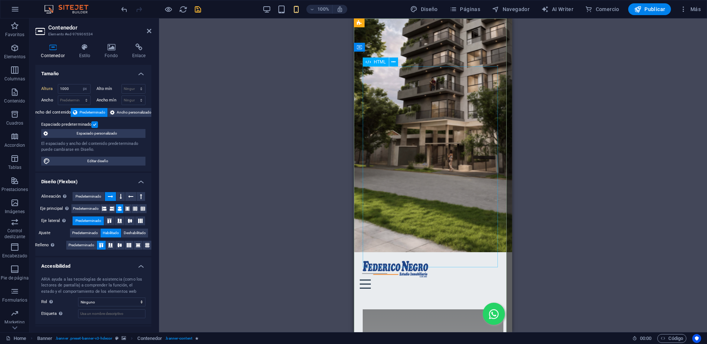
scroll to position [184, 0]
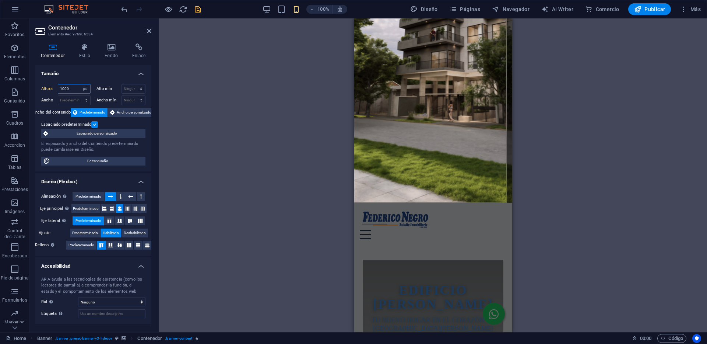
drag, startPoint x: 71, startPoint y: 90, endPoint x: 53, endPoint y: 87, distance: 17.6
click at [53, 87] on div "Altura 1000 Predeterminado px rem % vh vw" at bounding box center [65, 89] width 49 height 10
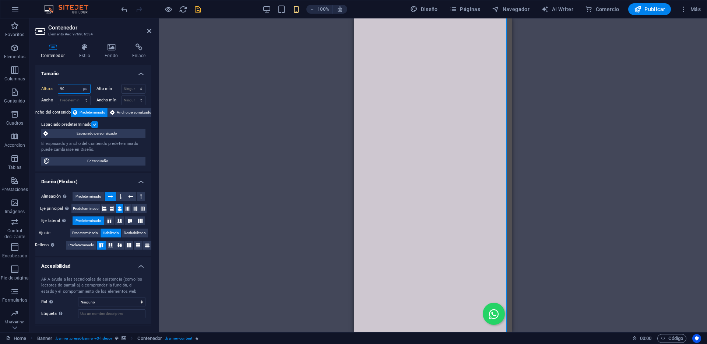
type input "9"
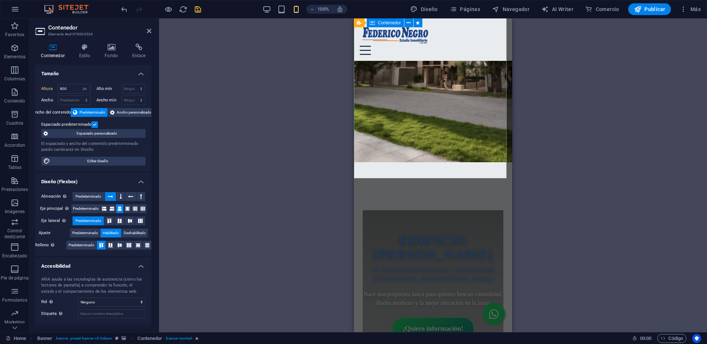
scroll to position [37, 0]
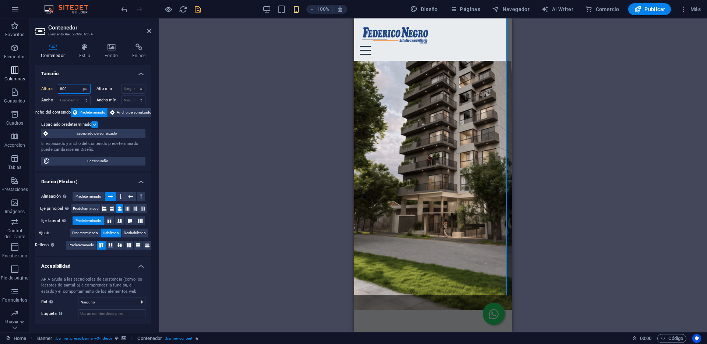
drag, startPoint x: 70, startPoint y: 91, endPoint x: 15, endPoint y: 72, distance: 57.9
click at [36, 86] on div "Altura 800 Predeterminado px rem % vh vw Alto mín Ninguno px rem % vh vw Ancho …" at bounding box center [93, 124] width 116 height 93
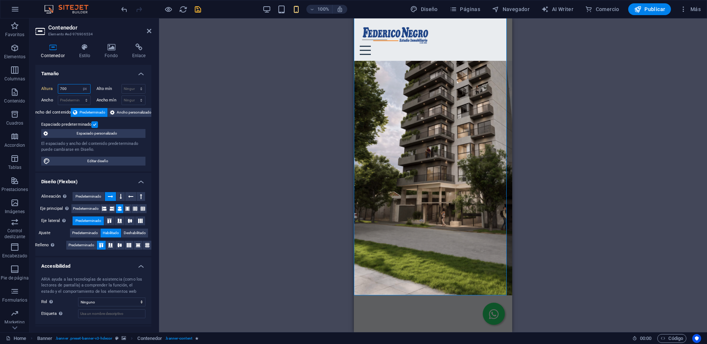
drag, startPoint x: 69, startPoint y: 89, endPoint x: 40, endPoint y: 78, distance: 30.7
click at [42, 84] on div "Altura 700 Predeterminado px rem % vh vw" at bounding box center [65, 89] width 49 height 10
type input "6"
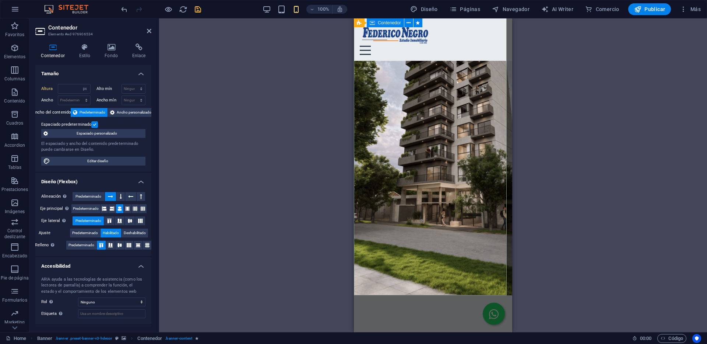
click at [64, 91] on input "number" at bounding box center [74, 88] width 32 height 9
type input "400"
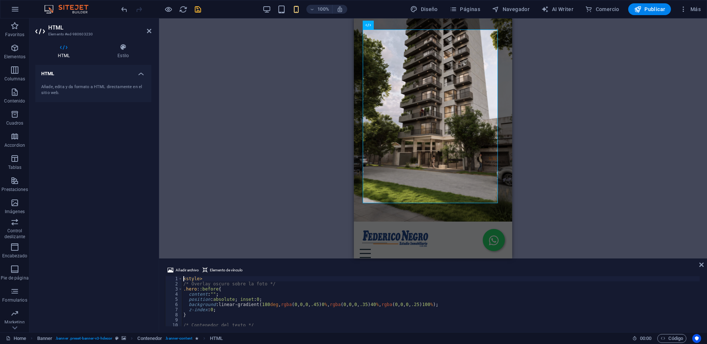
click at [603, 110] on div "H3 Lista de iconos Contenedor HTML Banner Banner Contenedor Contenedor Icono Co…" at bounding box center [433, 138] width 548 height 240
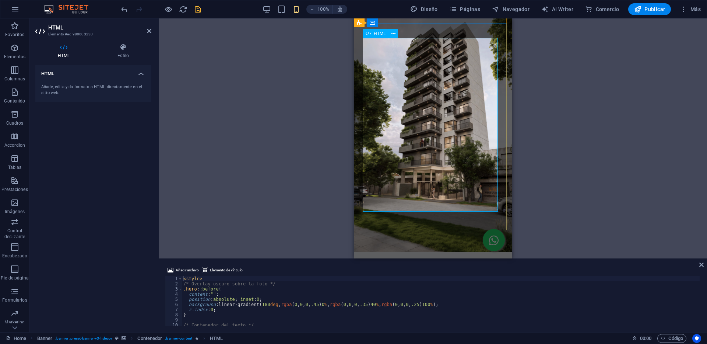
scroll to position [0, 0]
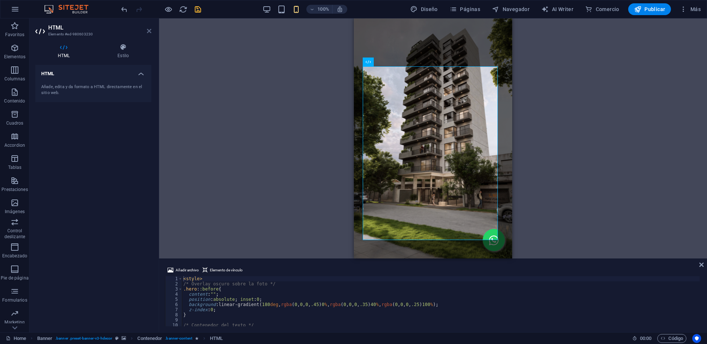
click at [149, 31] on icon at bounding box center [149, 31] width 4 height 6
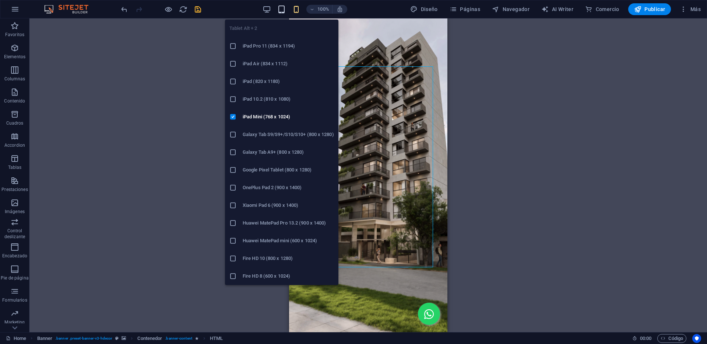
click at [283, 7] on icon "button" at bounding box center [281, 9] width 8 height 8
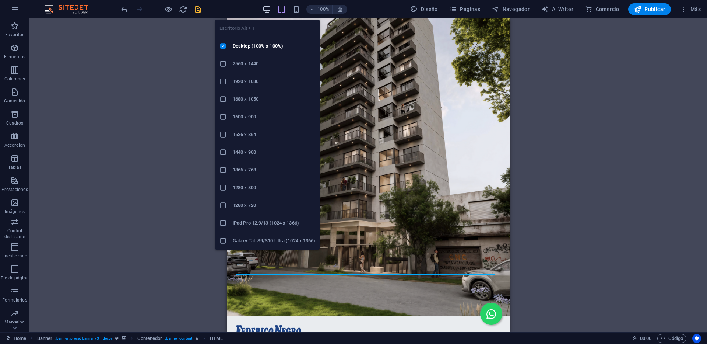
click at [269, 6] on icon "button" at bounding box center [267, 9] width 8 height 8
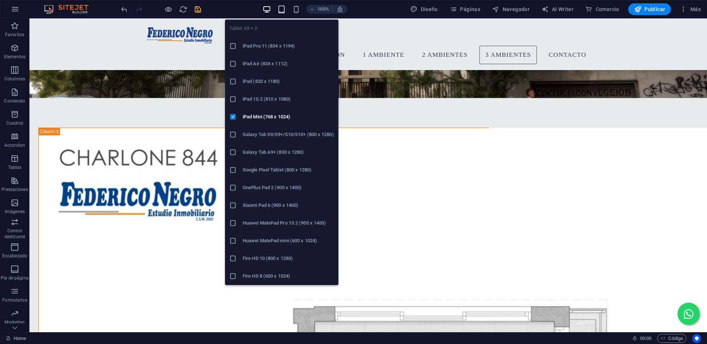
click at [284, 9] on icon "button" at bounding box center [281, 9] width 8 height 8
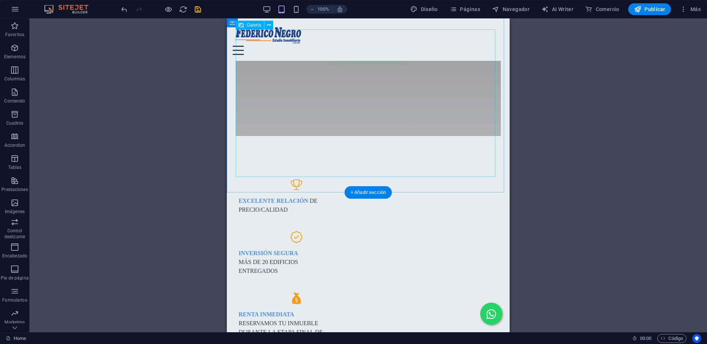
scroll to position [402, 0]
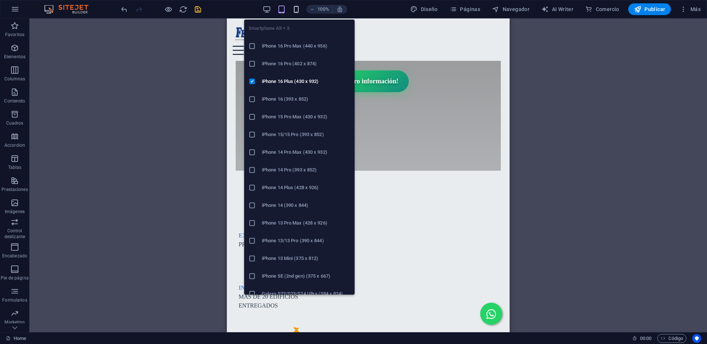
click at [294, 7] on icon "button" at bounding box center [296, 9] width 8 height 8
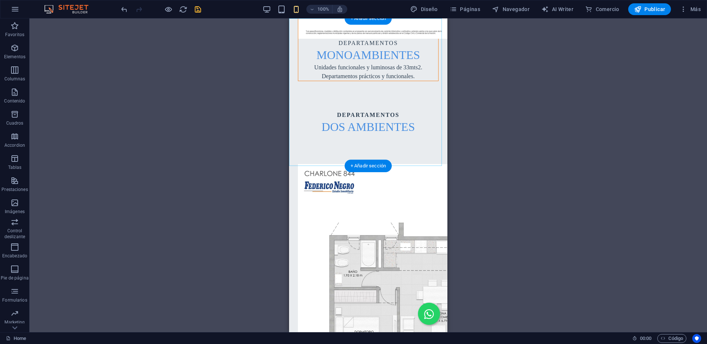
scroll to position [2308, 0]
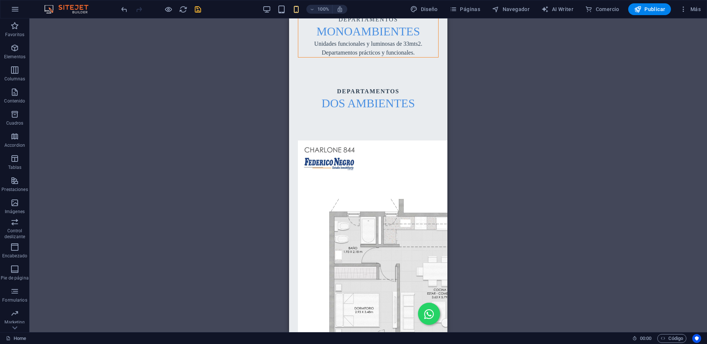
click at [200, 9] on icon "save" at bounding box center [198, 9] width 8 height 8
click at [655, 10] on span "Publicar" at bounding box center [649, 9] width 31 height 7
